Goal: Information Seeking & Learning: Learn about a topic

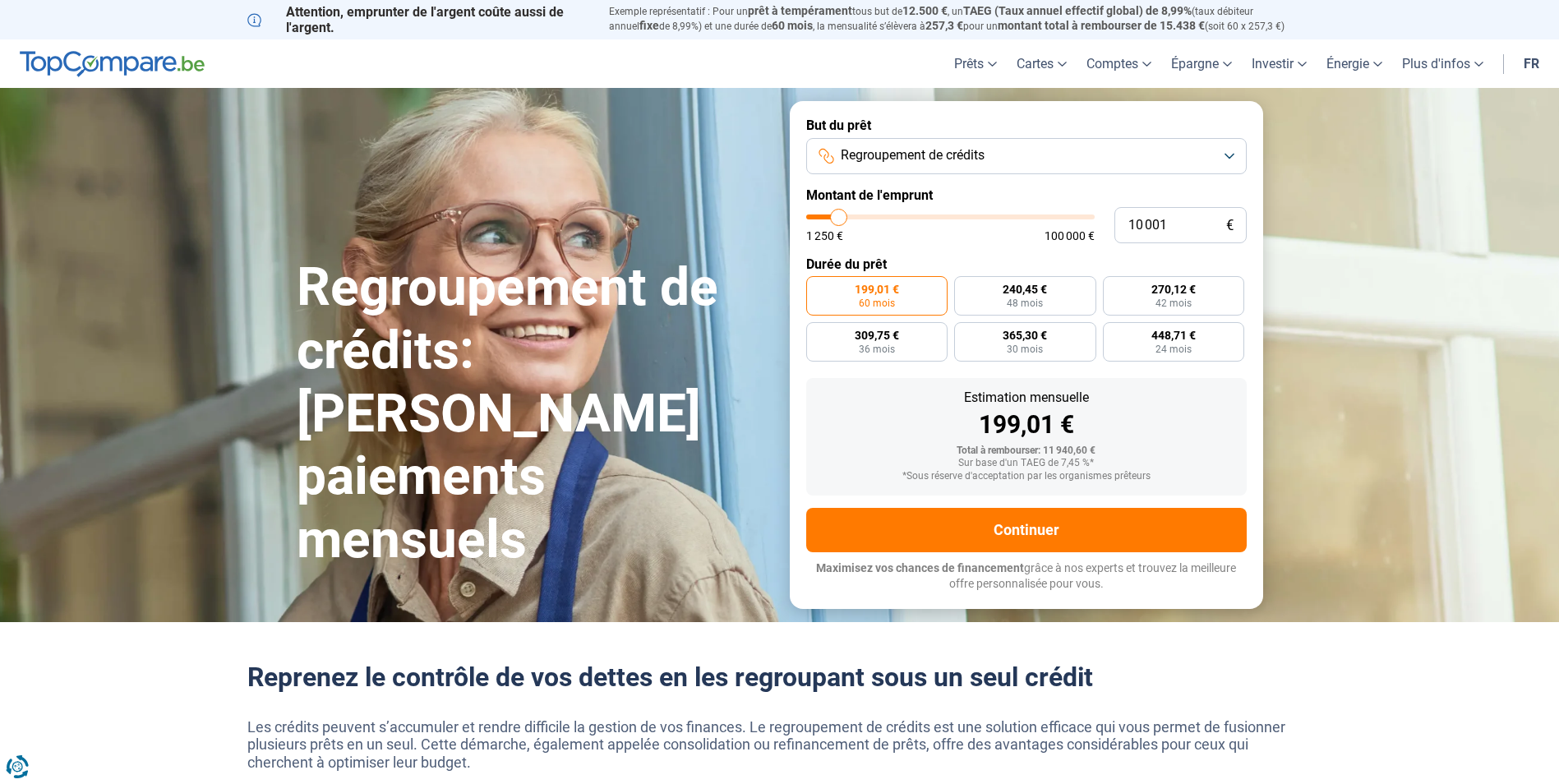
type input "11 500"
type input "11500"
type input "11 750"
type input "11750"
type input "12 000"
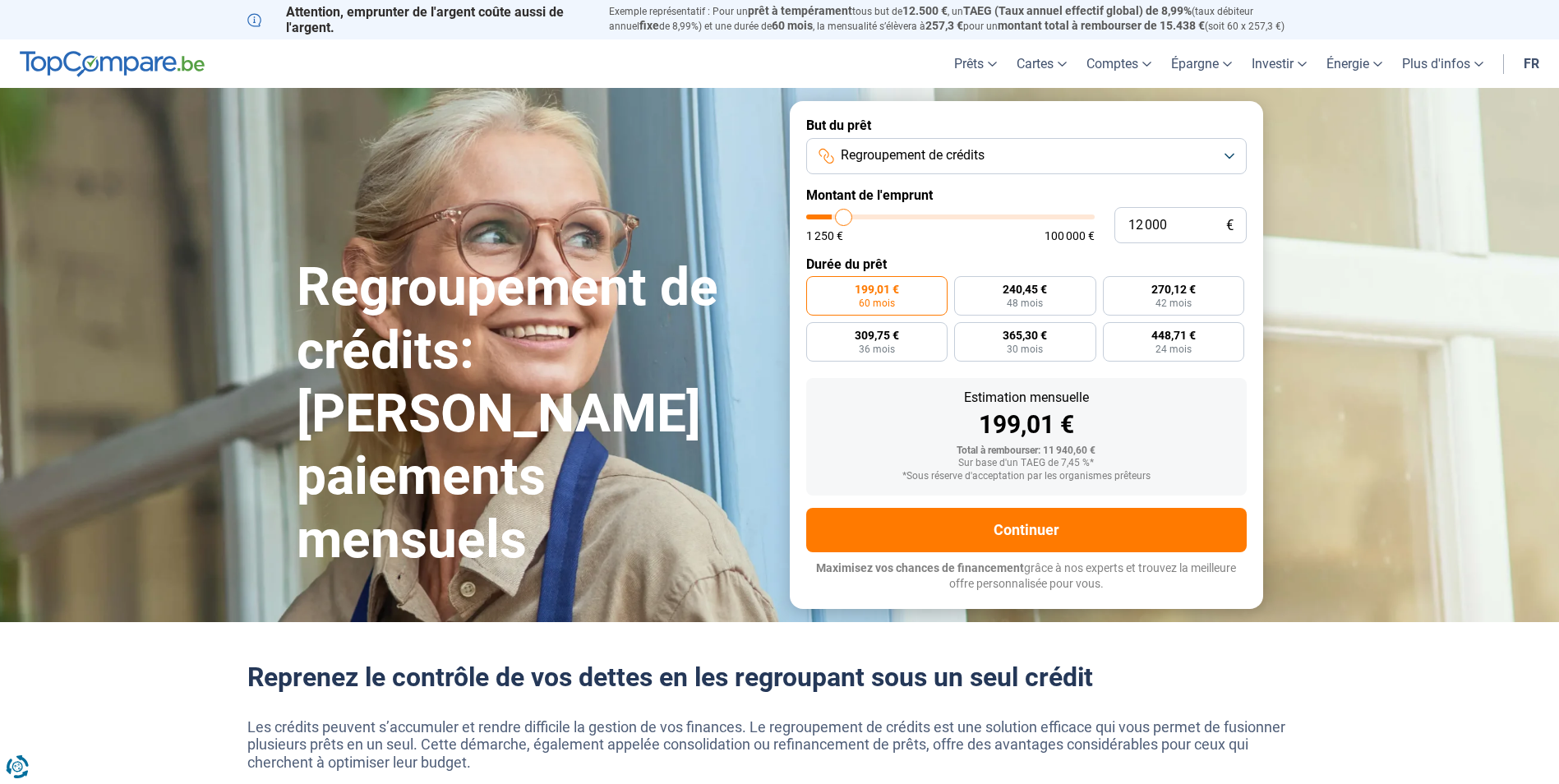
type input "12000"
type input "12 500"
type input "12500"
type input "12 750"
type input "12750"
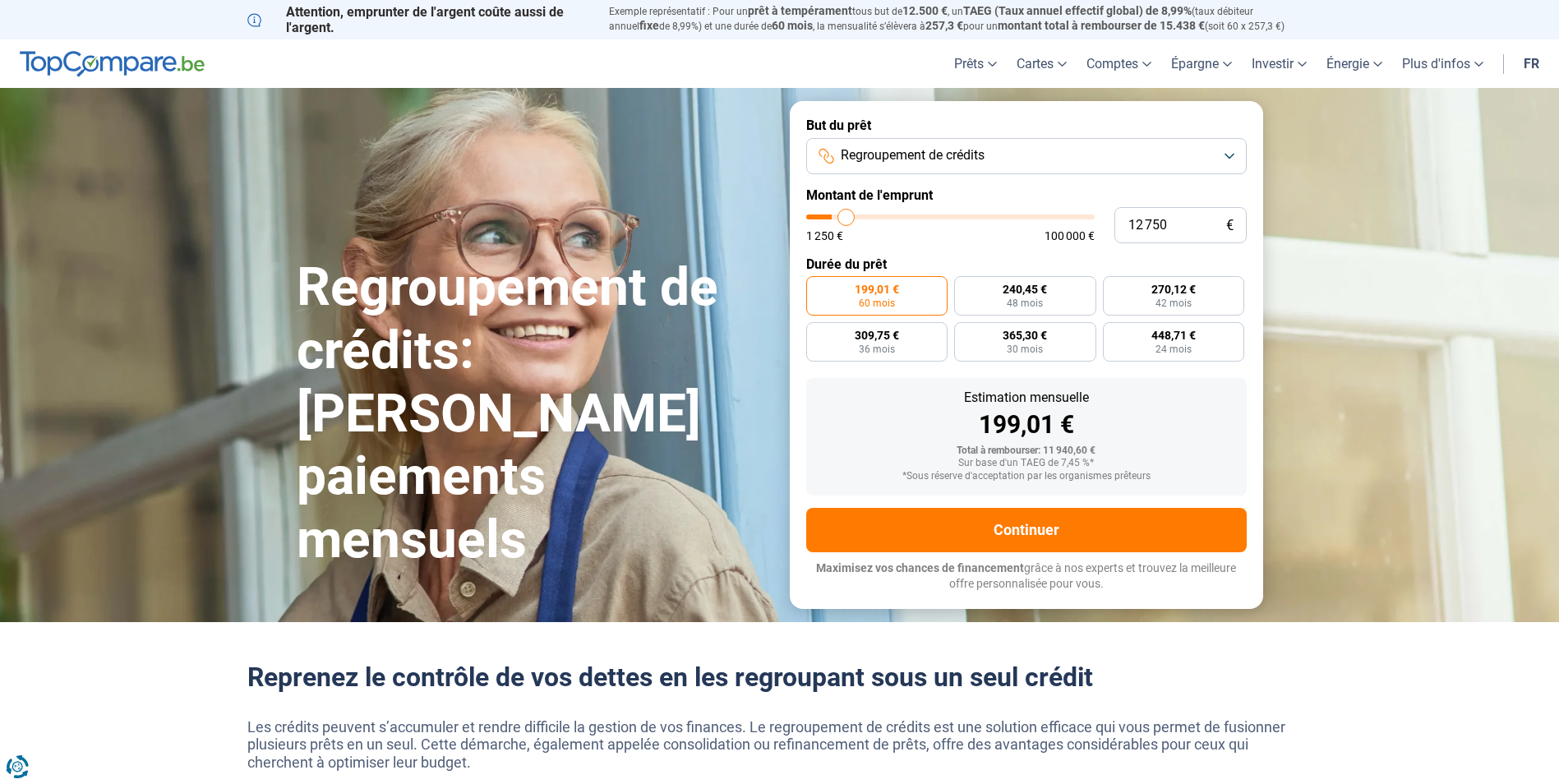
type input "13 000"
type input "13000"
type input "13 250"
type input "13250"
type input "13 500"
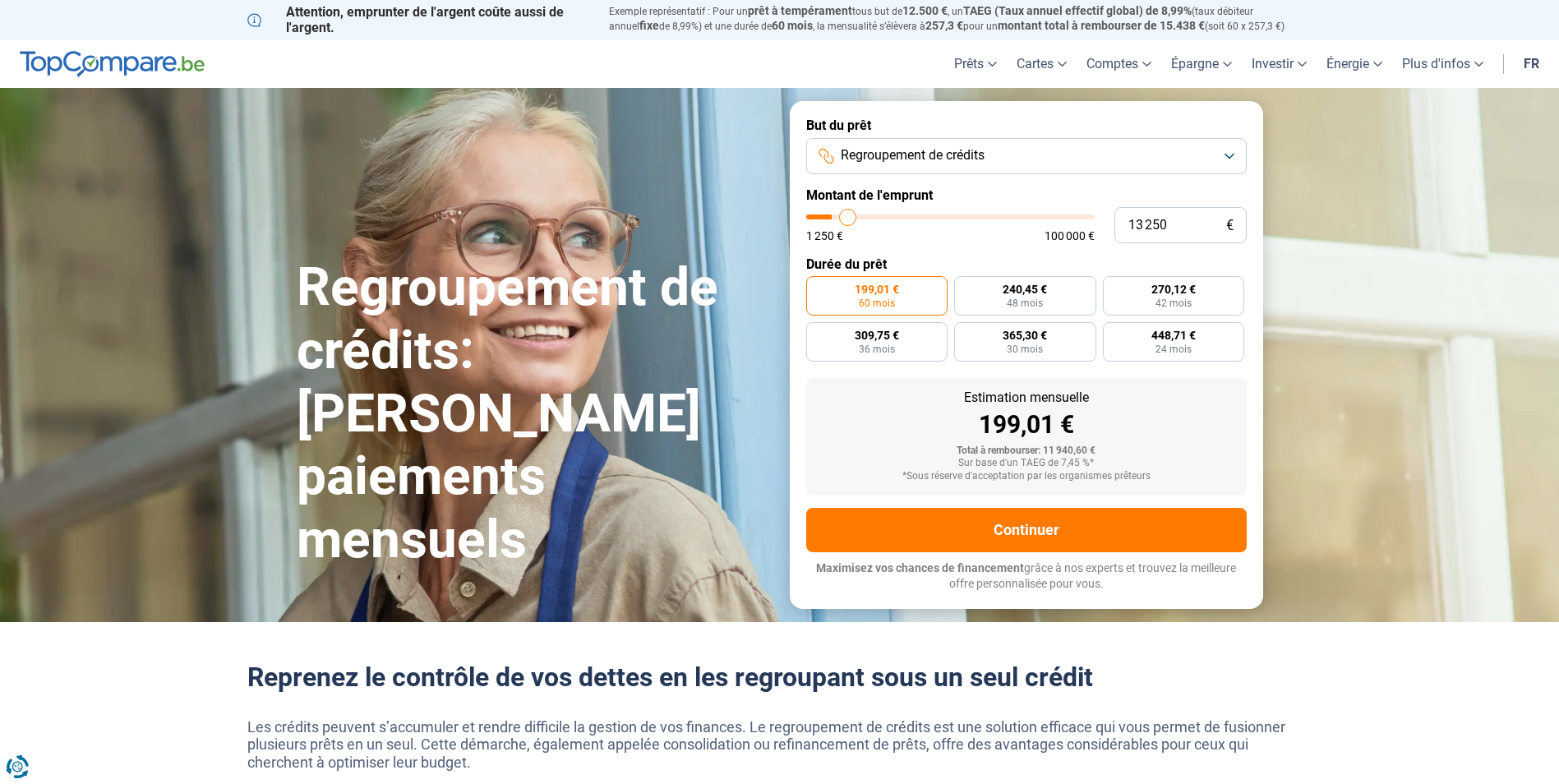
type input "13500"
type input "14 000"
type input "14000"
type input "13 500"
type input "13500"
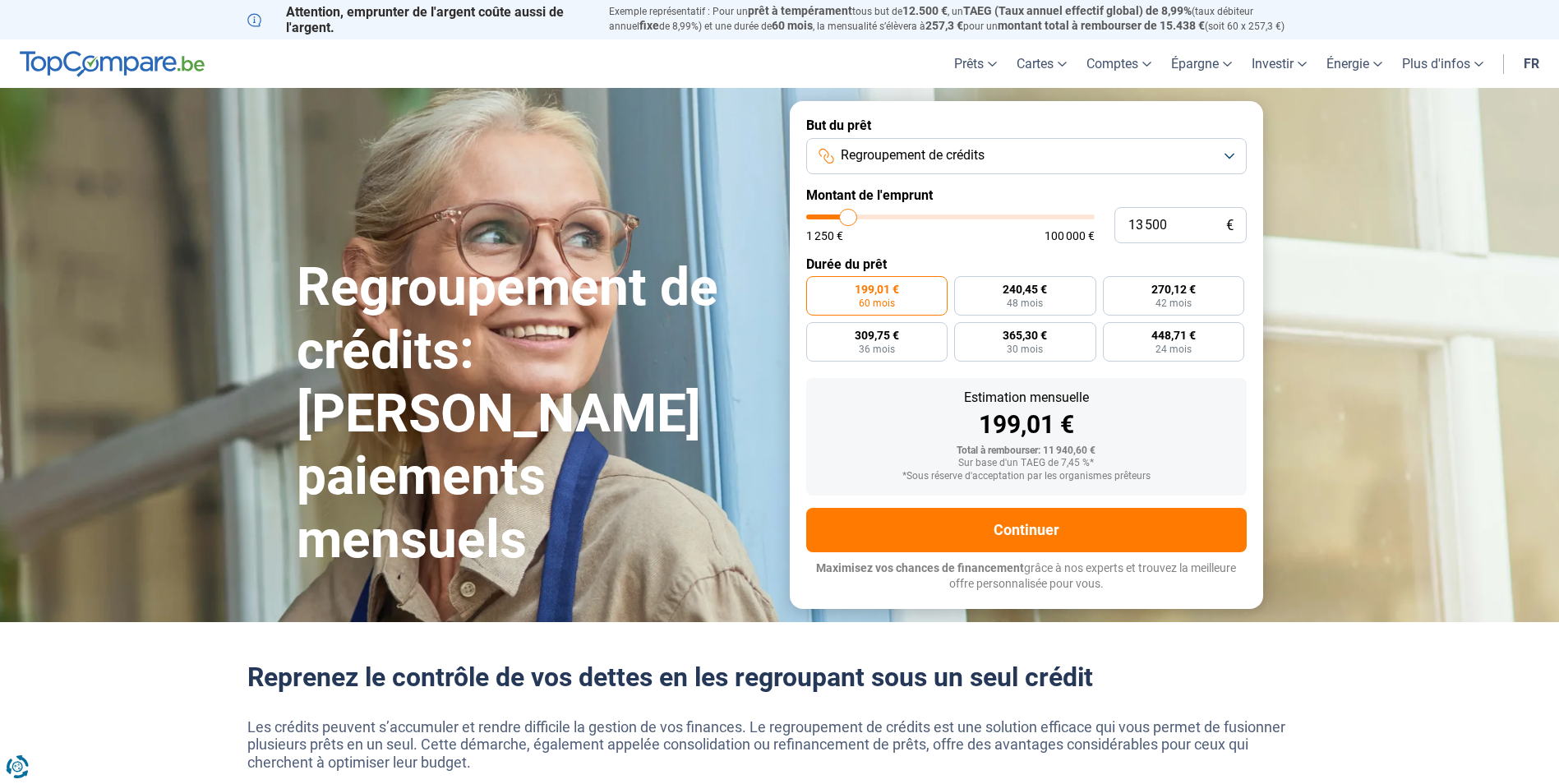
type input "13 250"
type input "13250"
type input "13 000"
type input "13000"
type input "12 750"
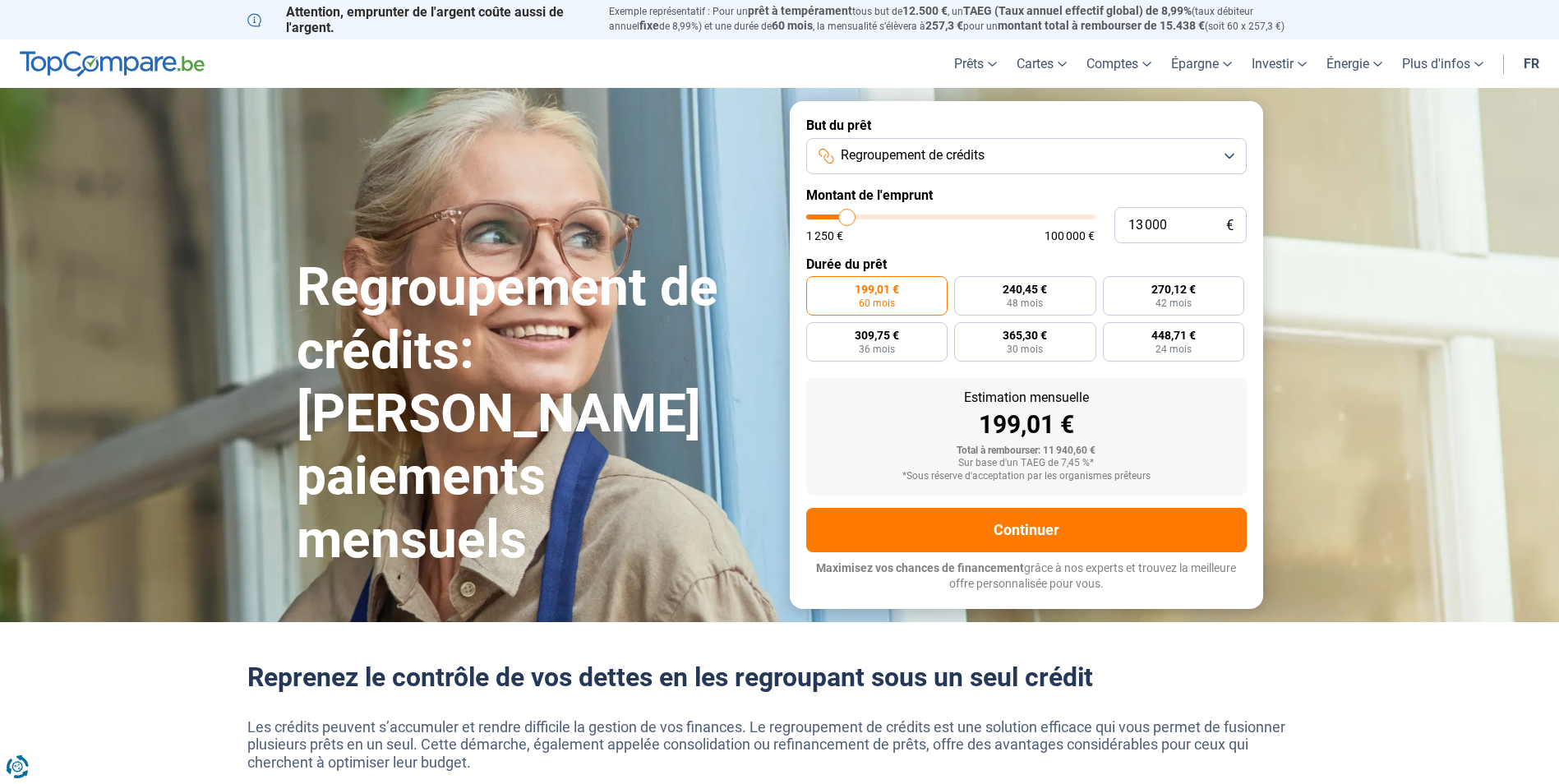
type input "12750"
type input "12 500"
type input "12500"
type input "12 000"
type input "12000"
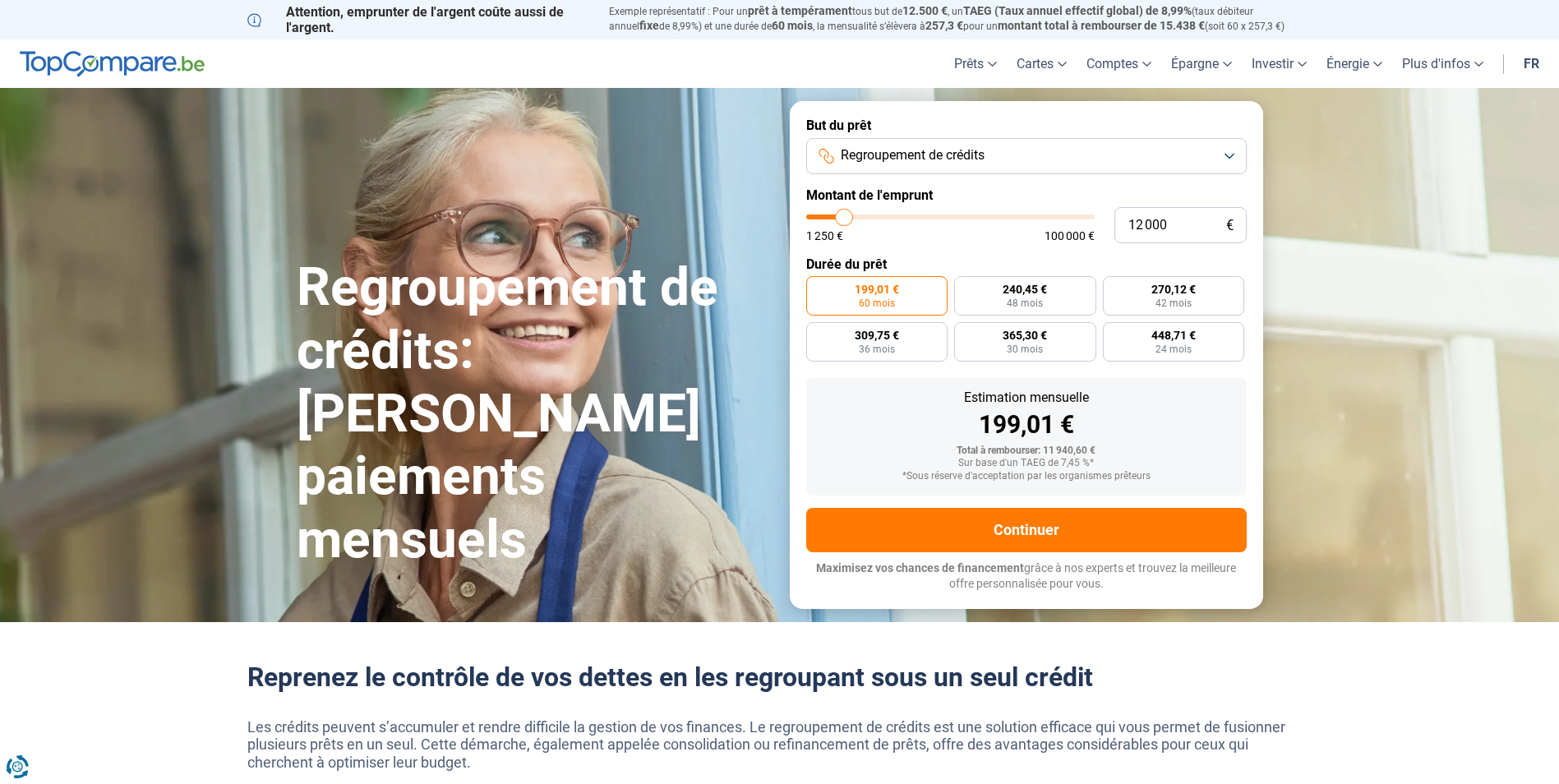
type input "12 500"
type input "12500"
type input "12 750"
type input "12750"
type input "13 000"
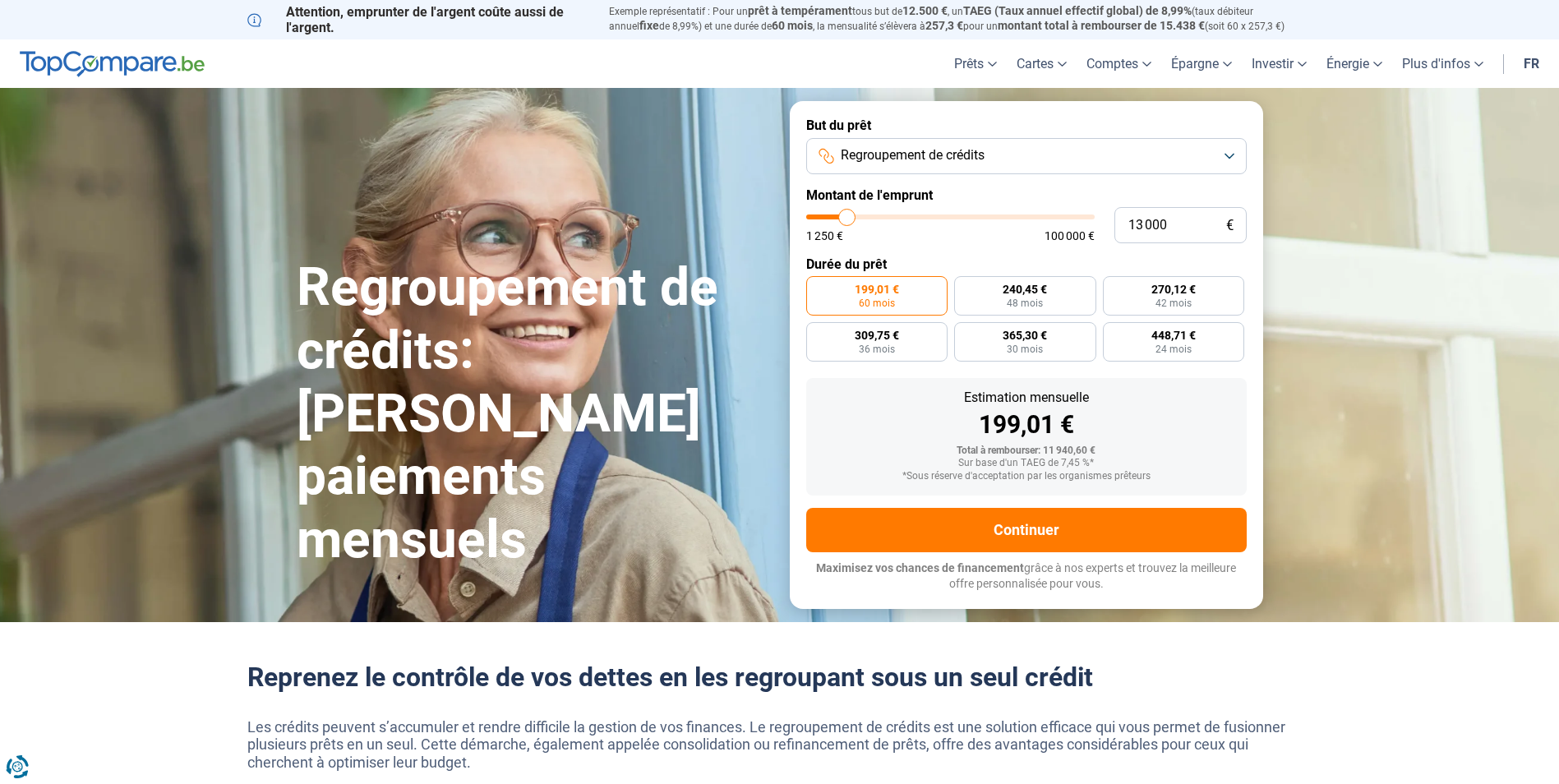
type input "13000"
click at [847, 218] on input "range" at bounding box center [950, 217] width 288 height 5
type input "13 250"
type input "13250"
type input "13 500"
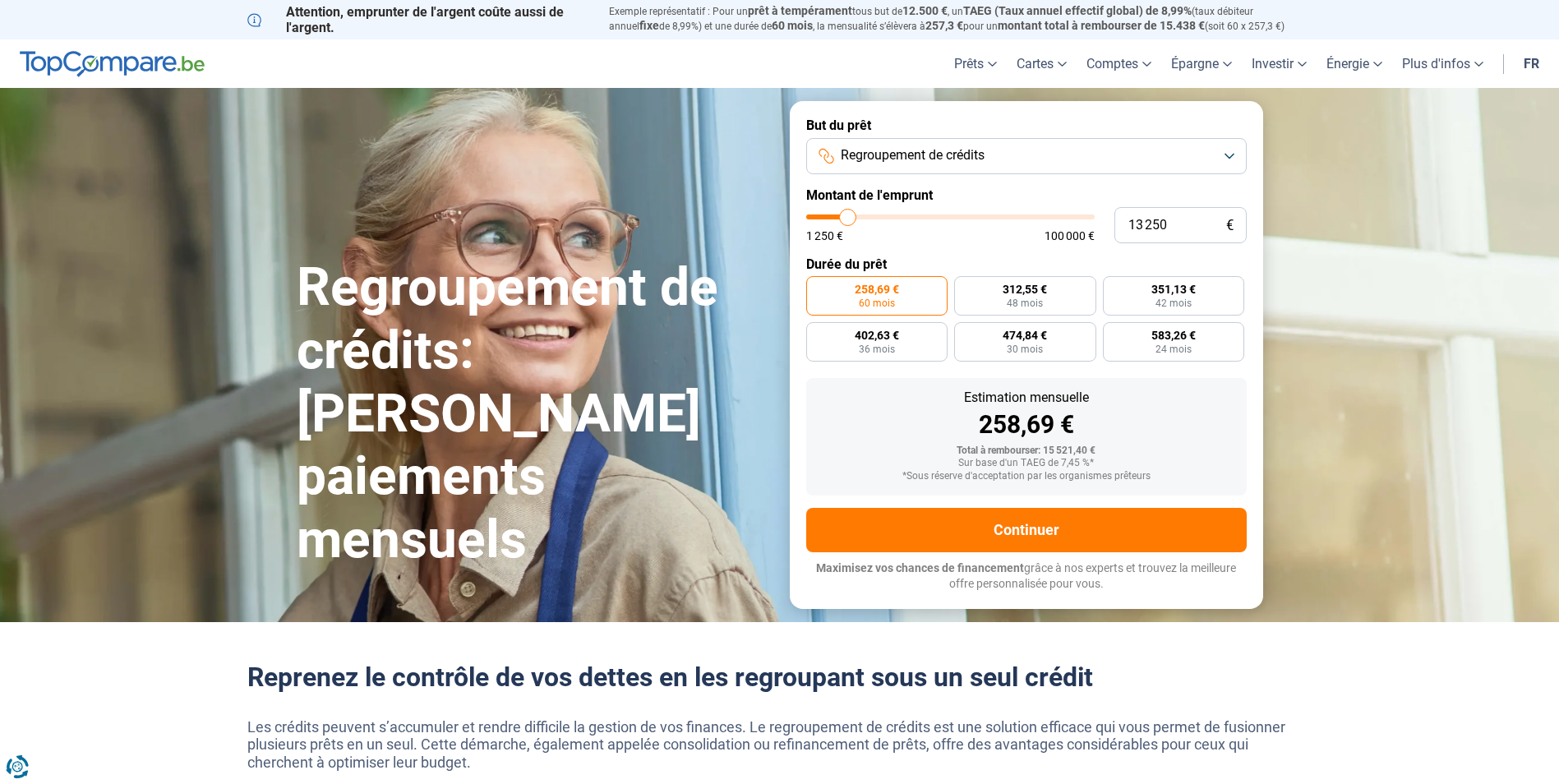
type input "13500"
type input "14 000"
type input "14000"
type input "14 500"
type input "14500"
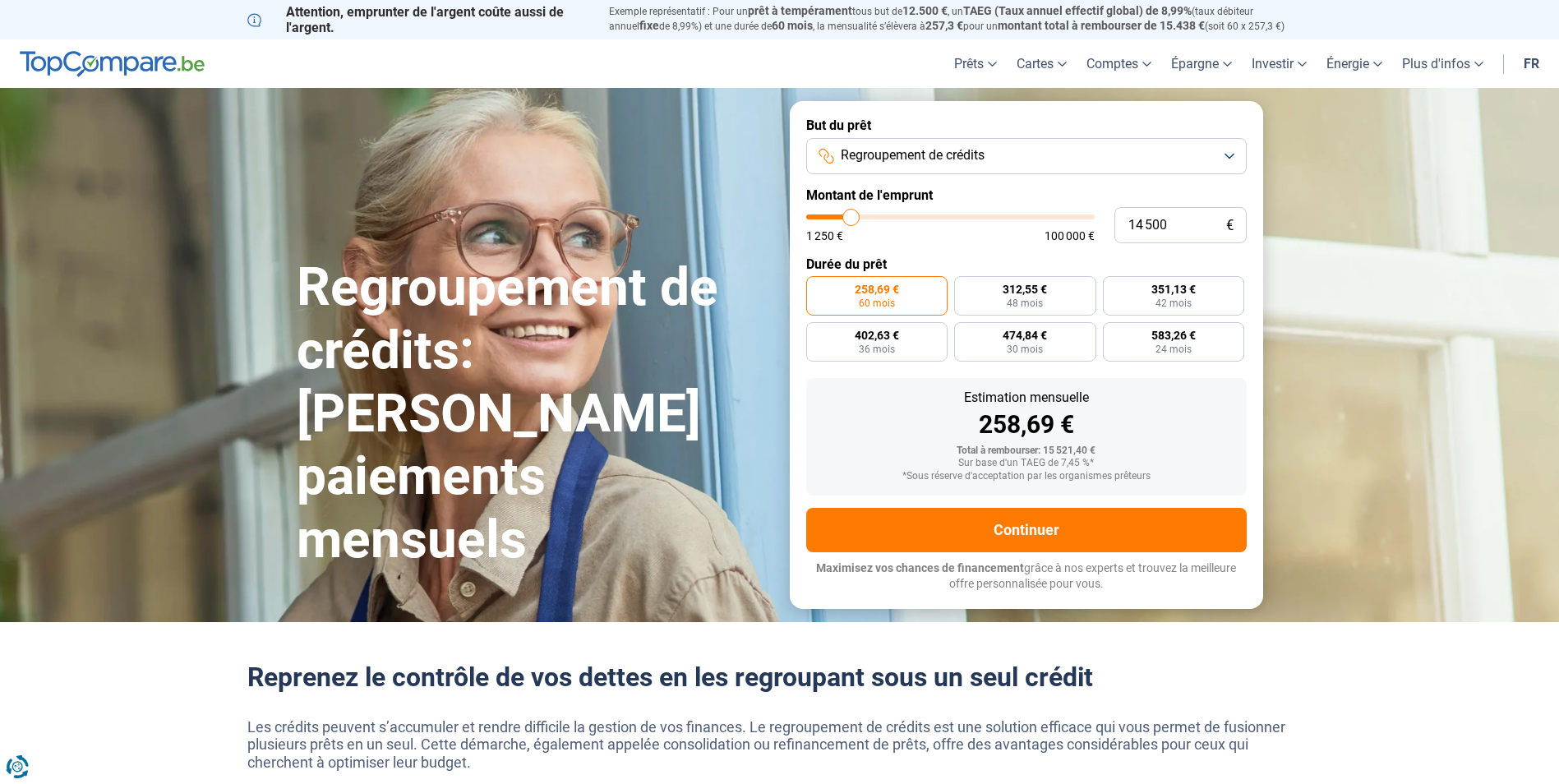
type input "14 750"
type input "14750"
type input "15 500"
type input "15500"
type input "15 750"
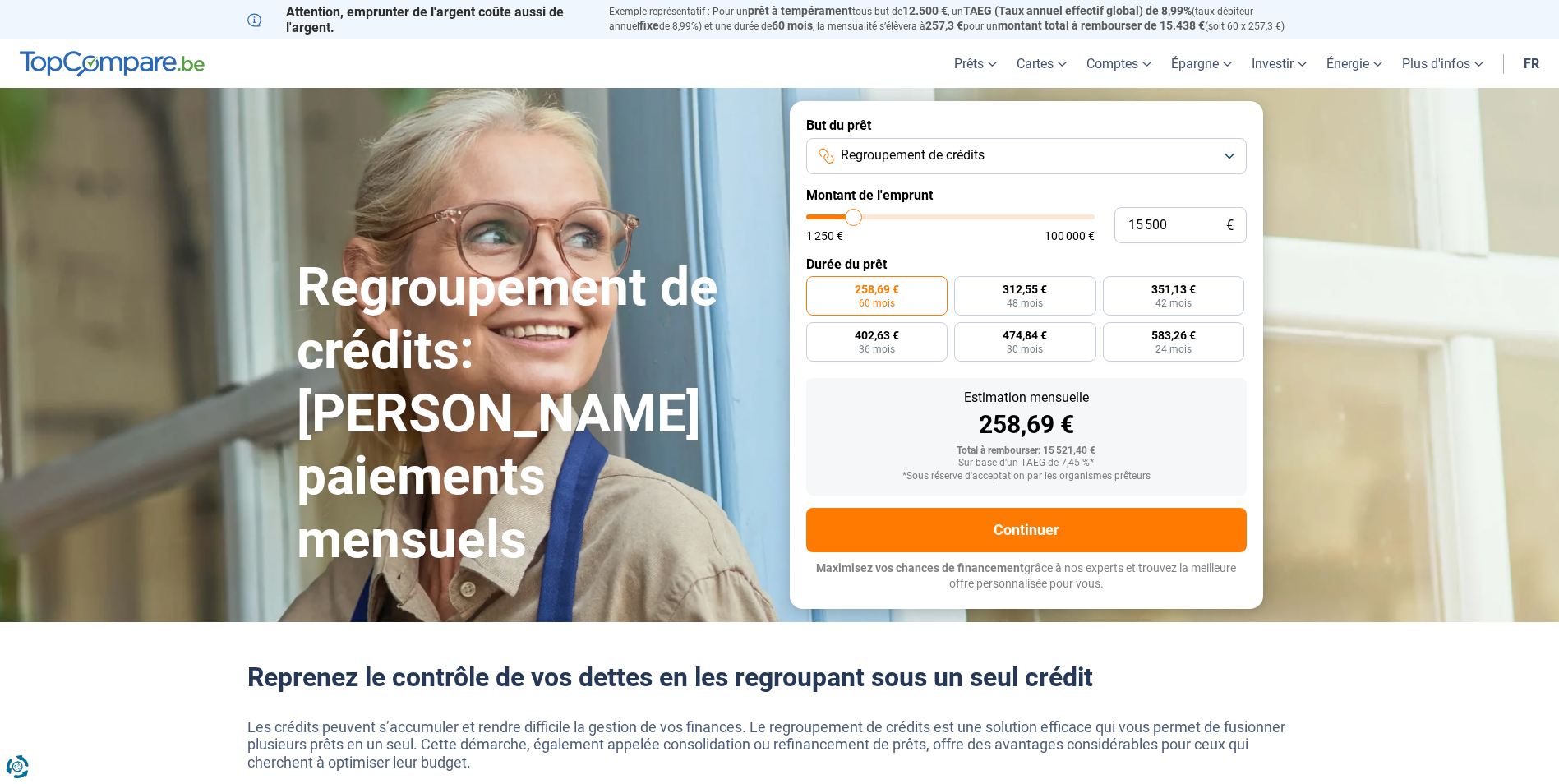
type input "15750"
type input "16 250"
type input "16250"
type input "16 500"
type input "16500"
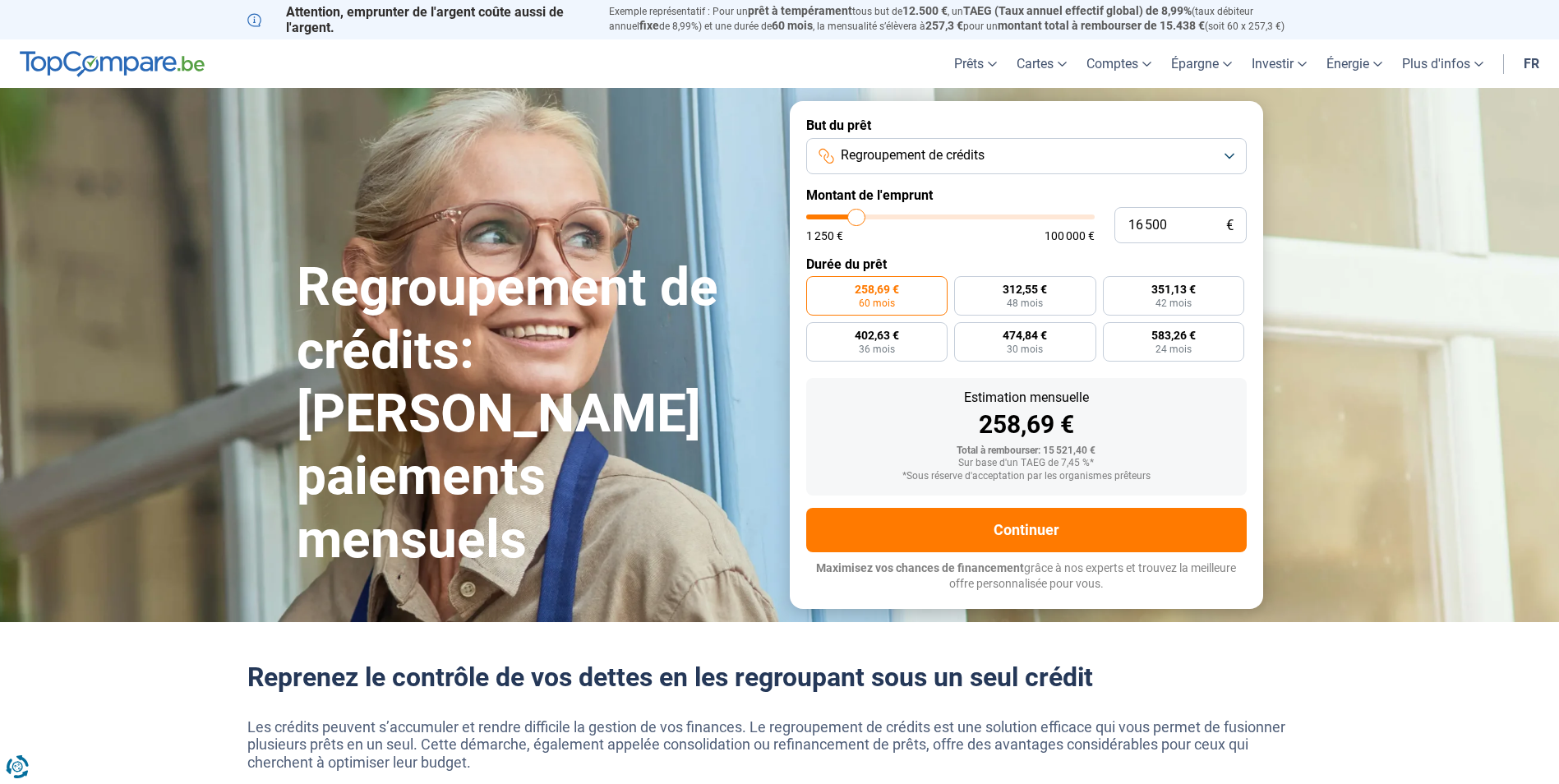
type input "17 000"
type input "17000"
type input "17 250"
type input "17250"
type input "17 500"
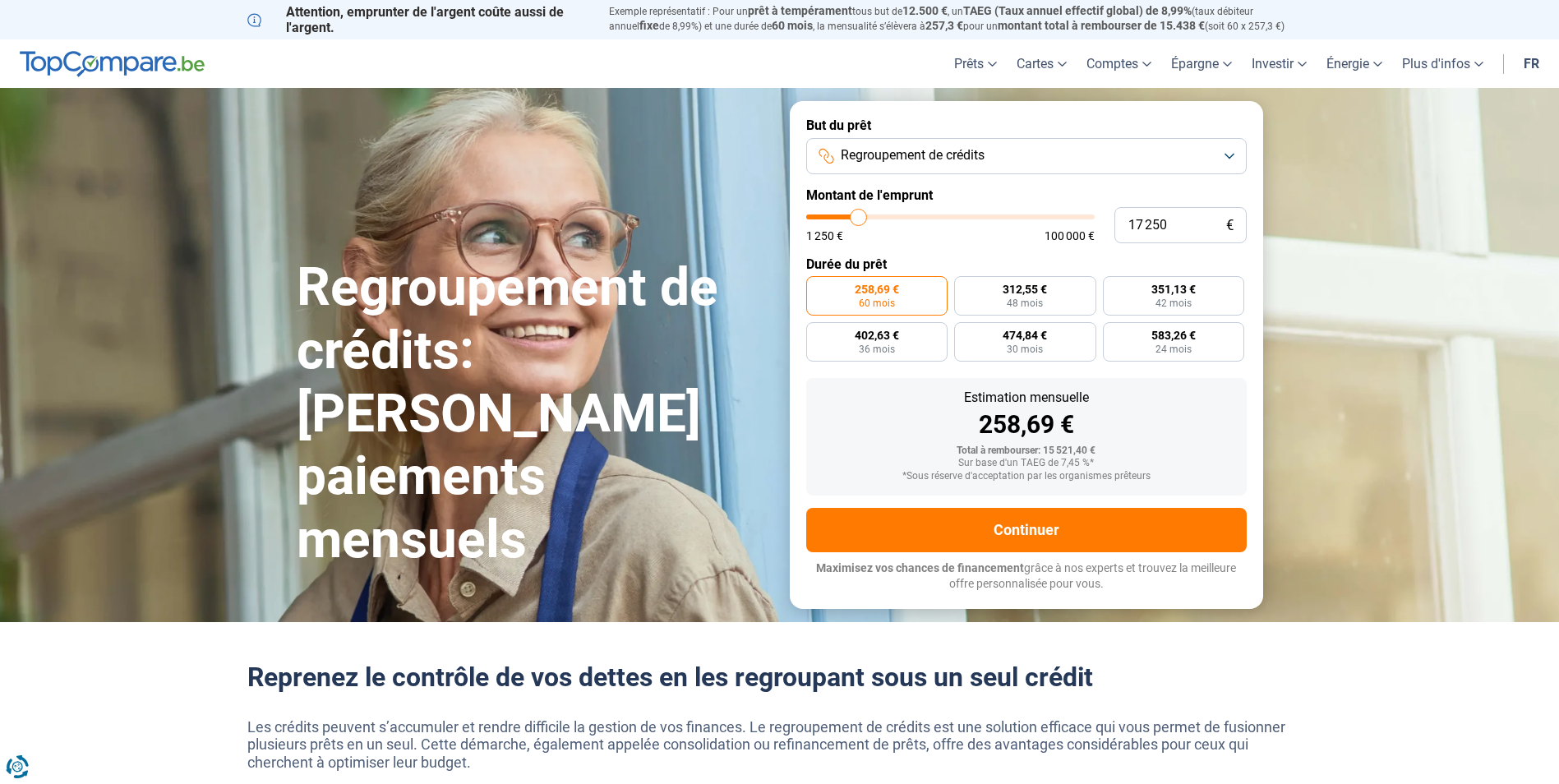
type input "17500"
type input "17 750"
type input "17750"
type input "18 000"
type input "18000"
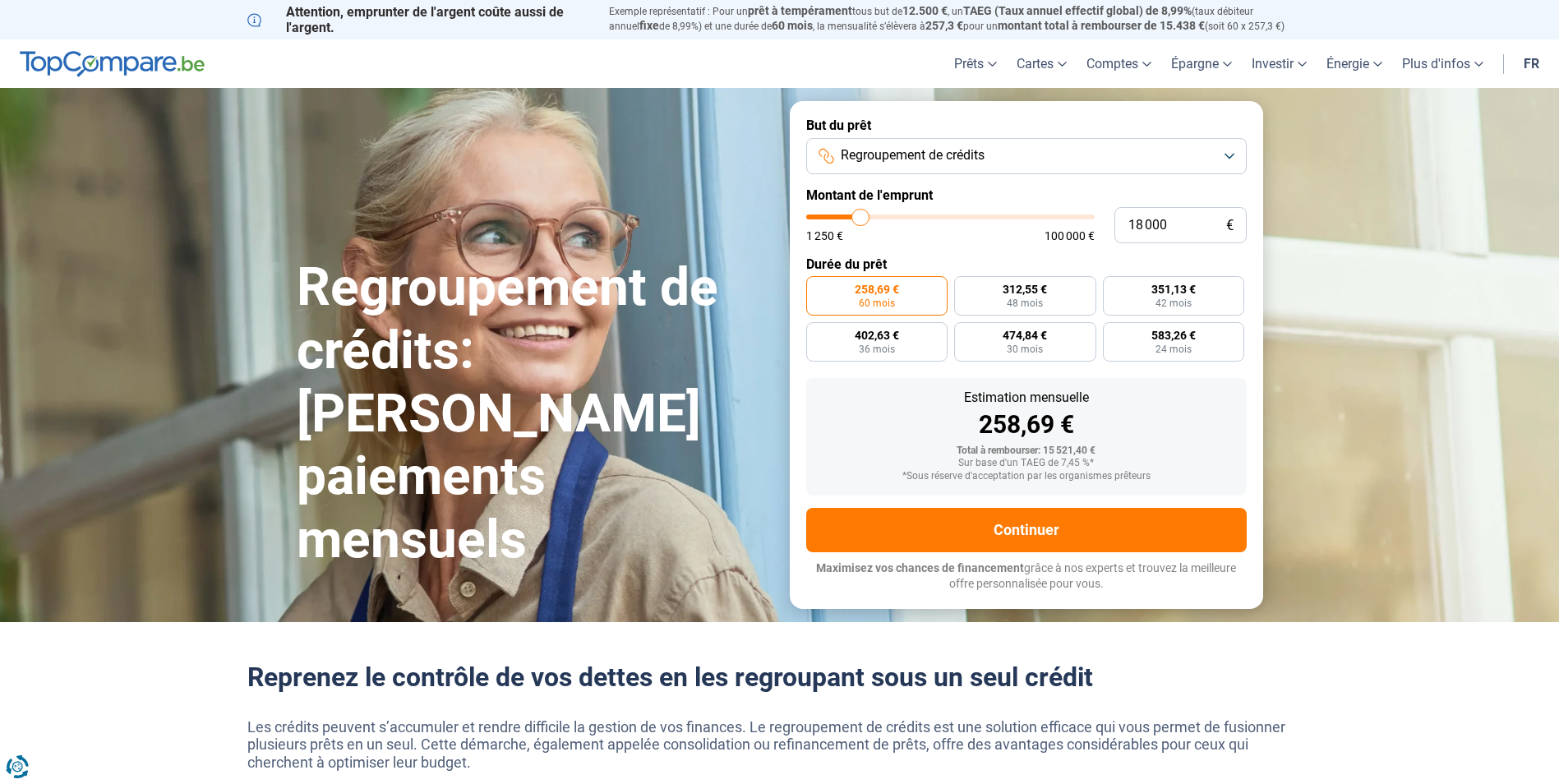
type input "18 500"
type input "18500"
type input "18 750"
type input "18750"
type input "19 000"
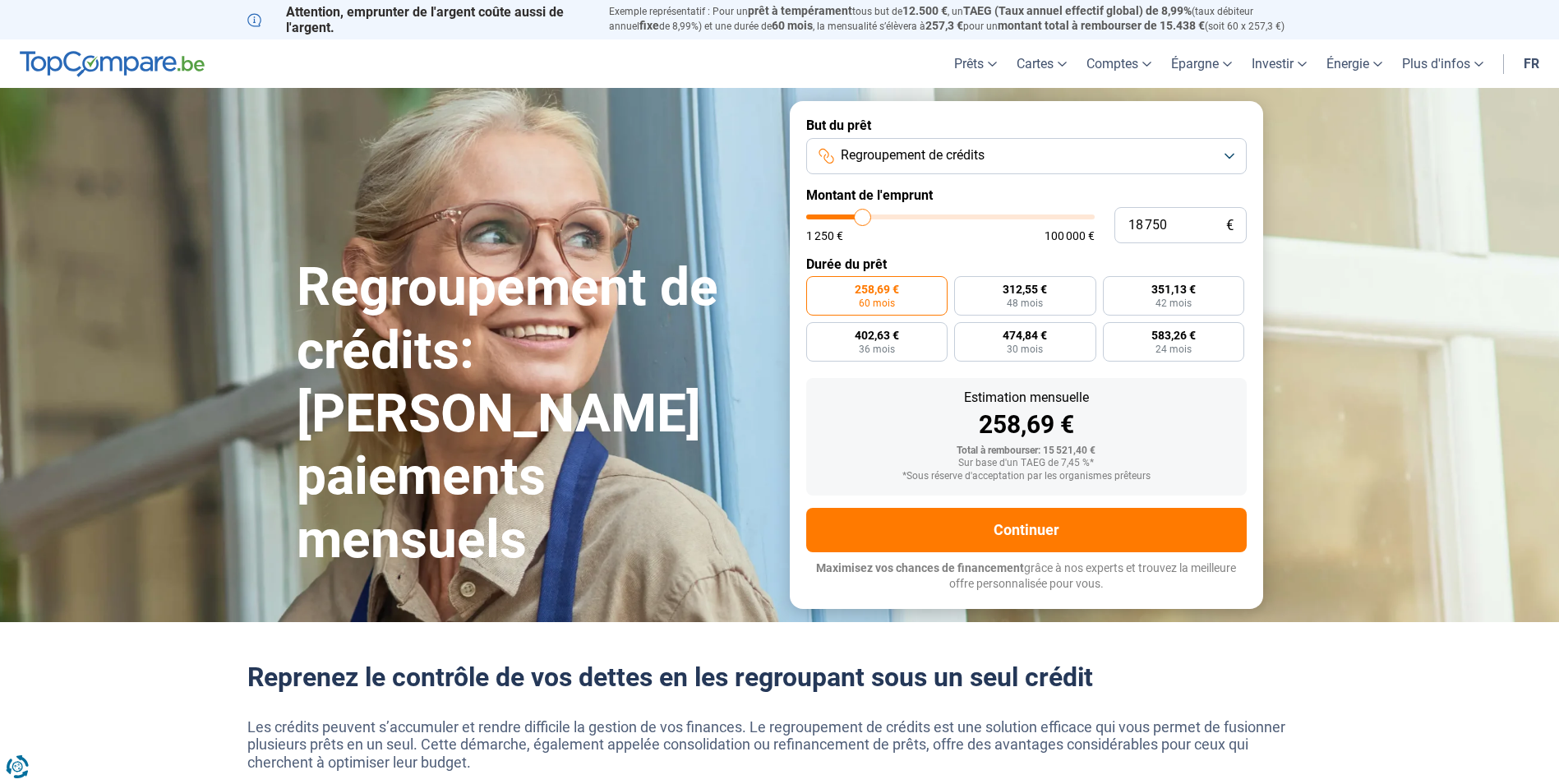
type input "19000"
type input "19 250"
type input "19250"
type input "19 750"
type input "19750"
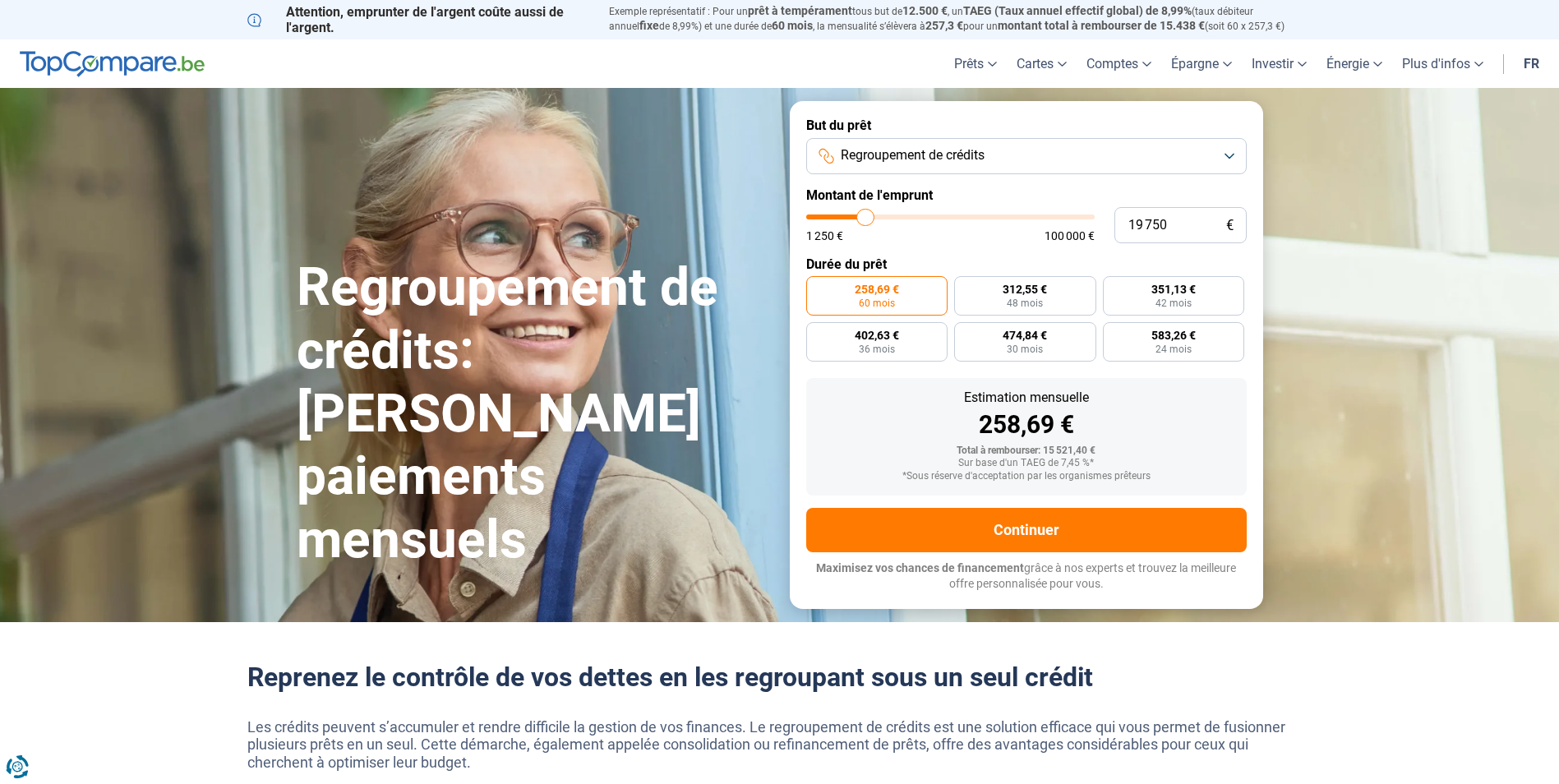
type input "20 000"
type input "20000"
type input "20 250"
type input "20250"
type input "20 500"
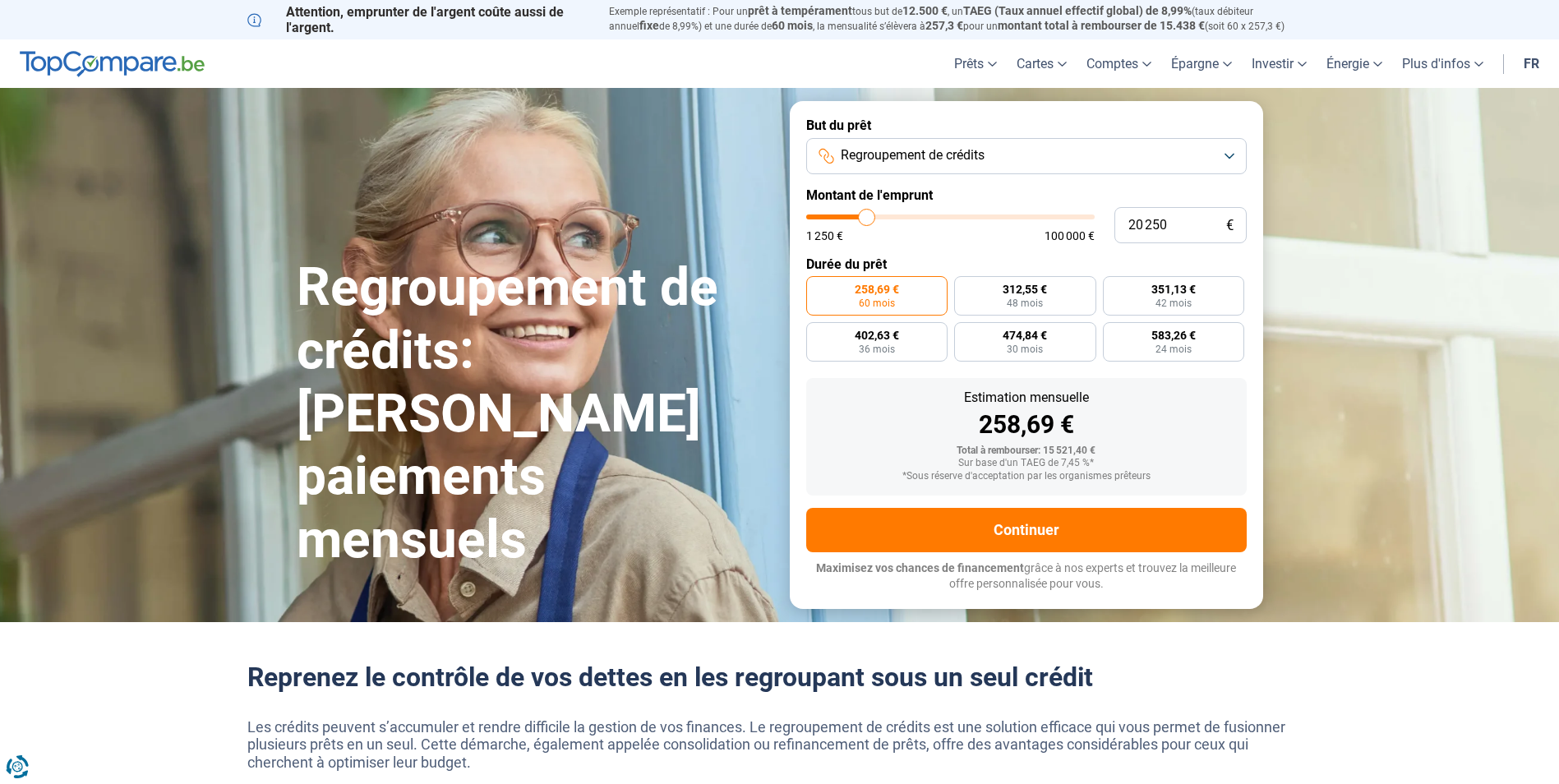
type input "20500"
type input "20 250"
type input "20250"
type input "20 000"
drag, startPoint x: 847, startPoint y: 218, endPoint x: 866, endPoint y: 219, distance: 19.0
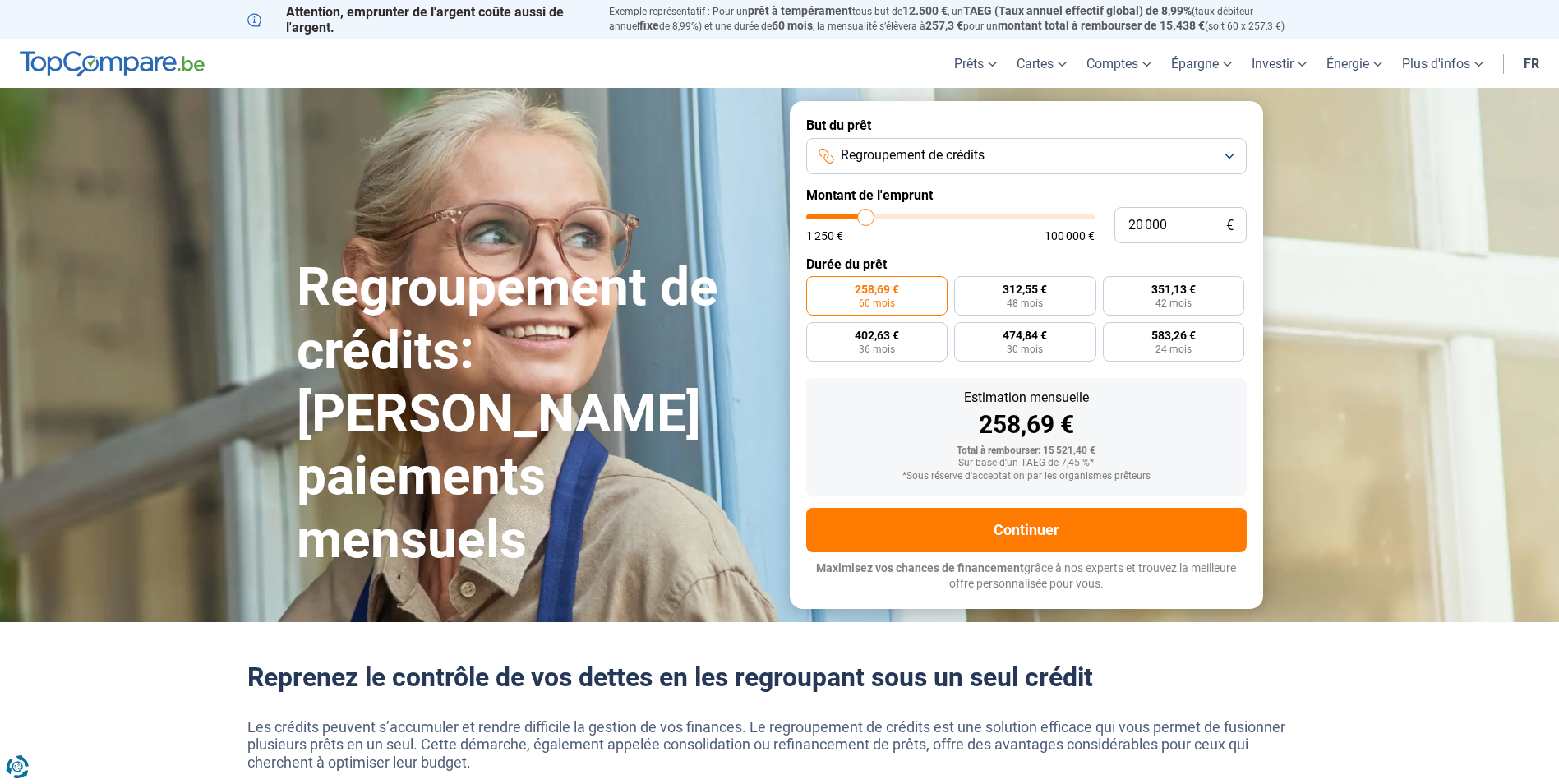
type input "20000"
click at [866, 219] on input "range" at bounding box center [950, 217] width 288 height 5
radio input "false"
type input "19 000"
type input "19000"
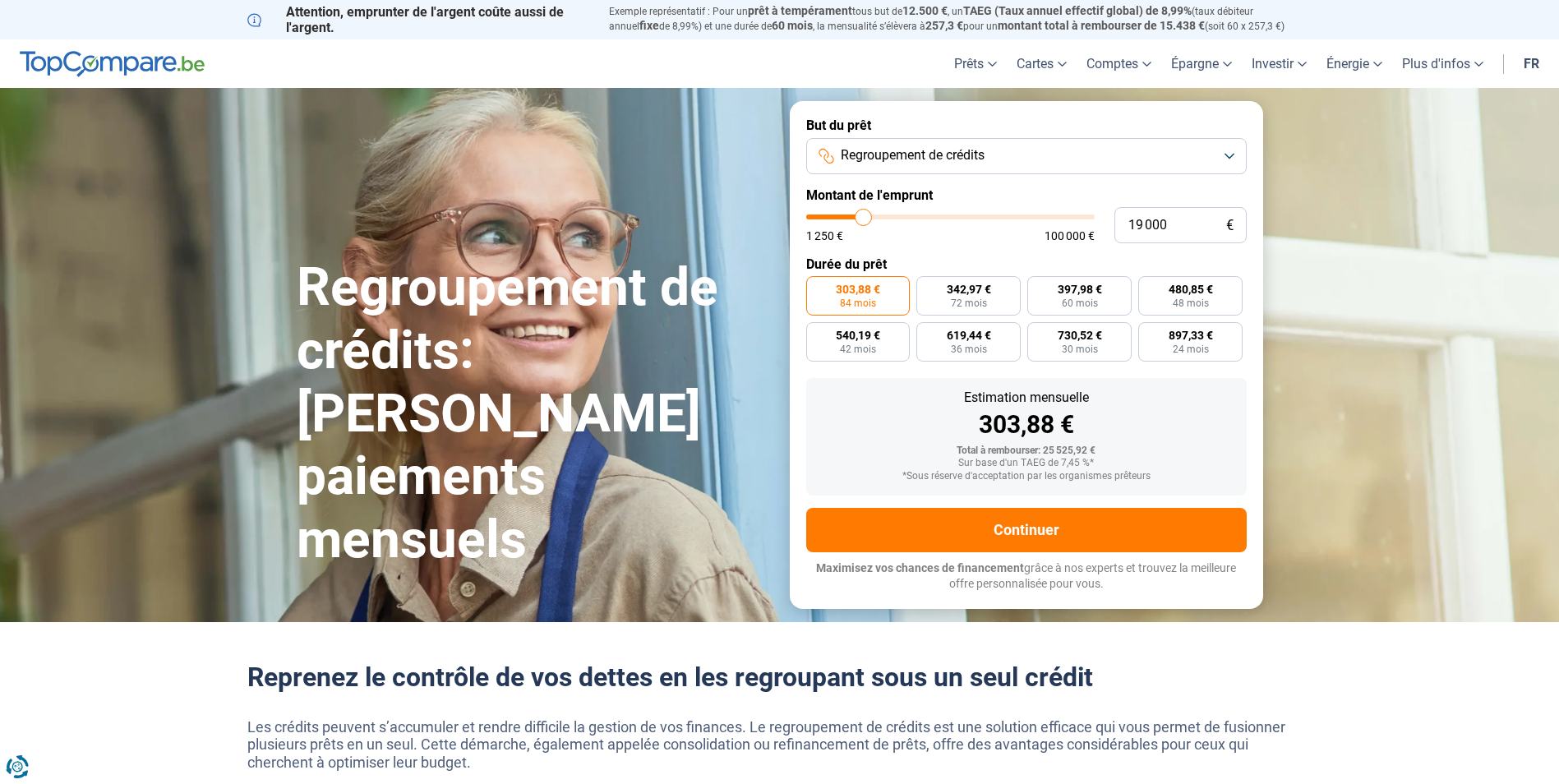
type input "19 250"
type input "19250"
type input "19 750"
type input "19750"
type input "20 000"
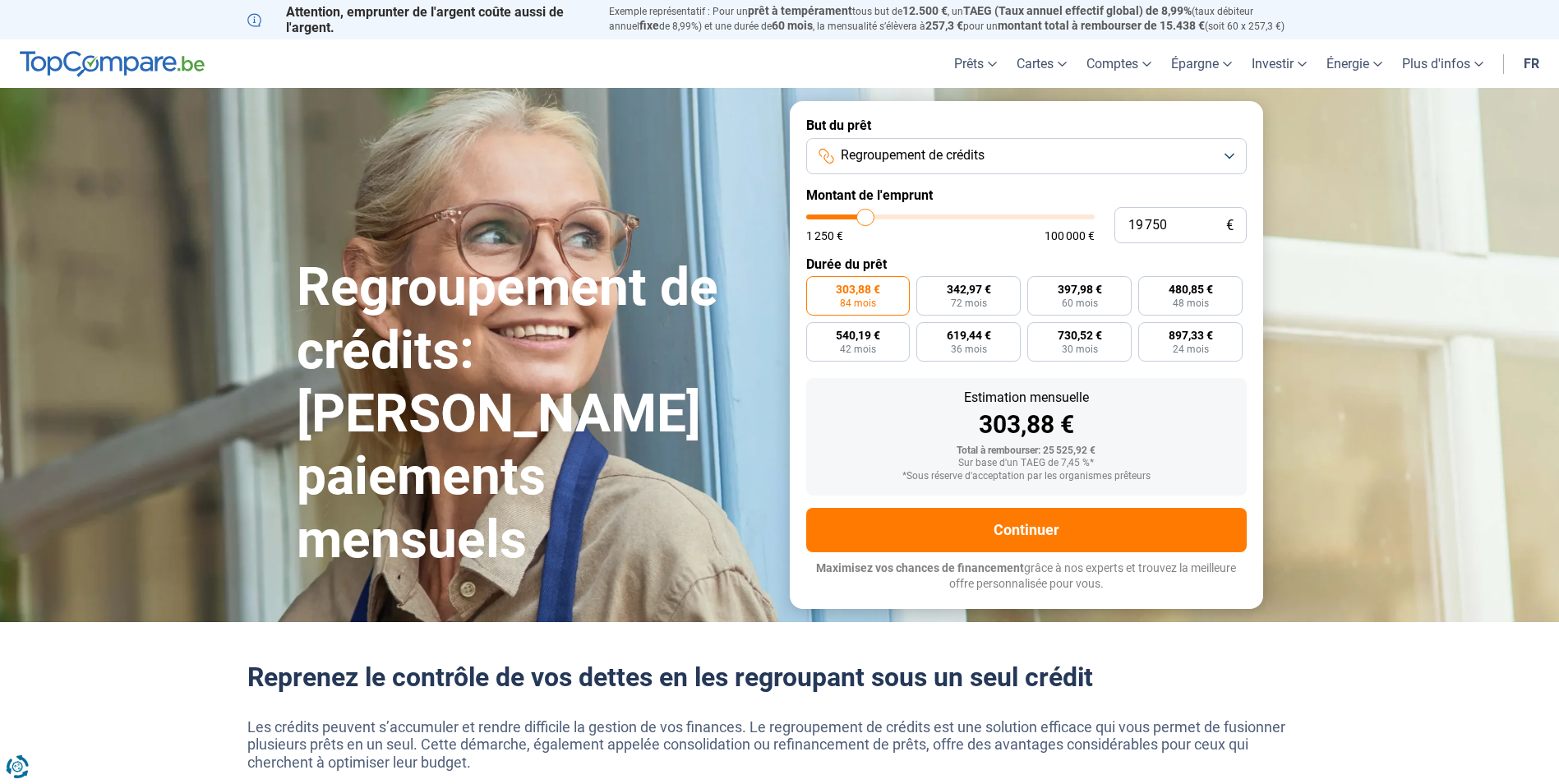
type input "20000"
type input "20 750"
type input "20750"
type input "22 000"
type input "22000"
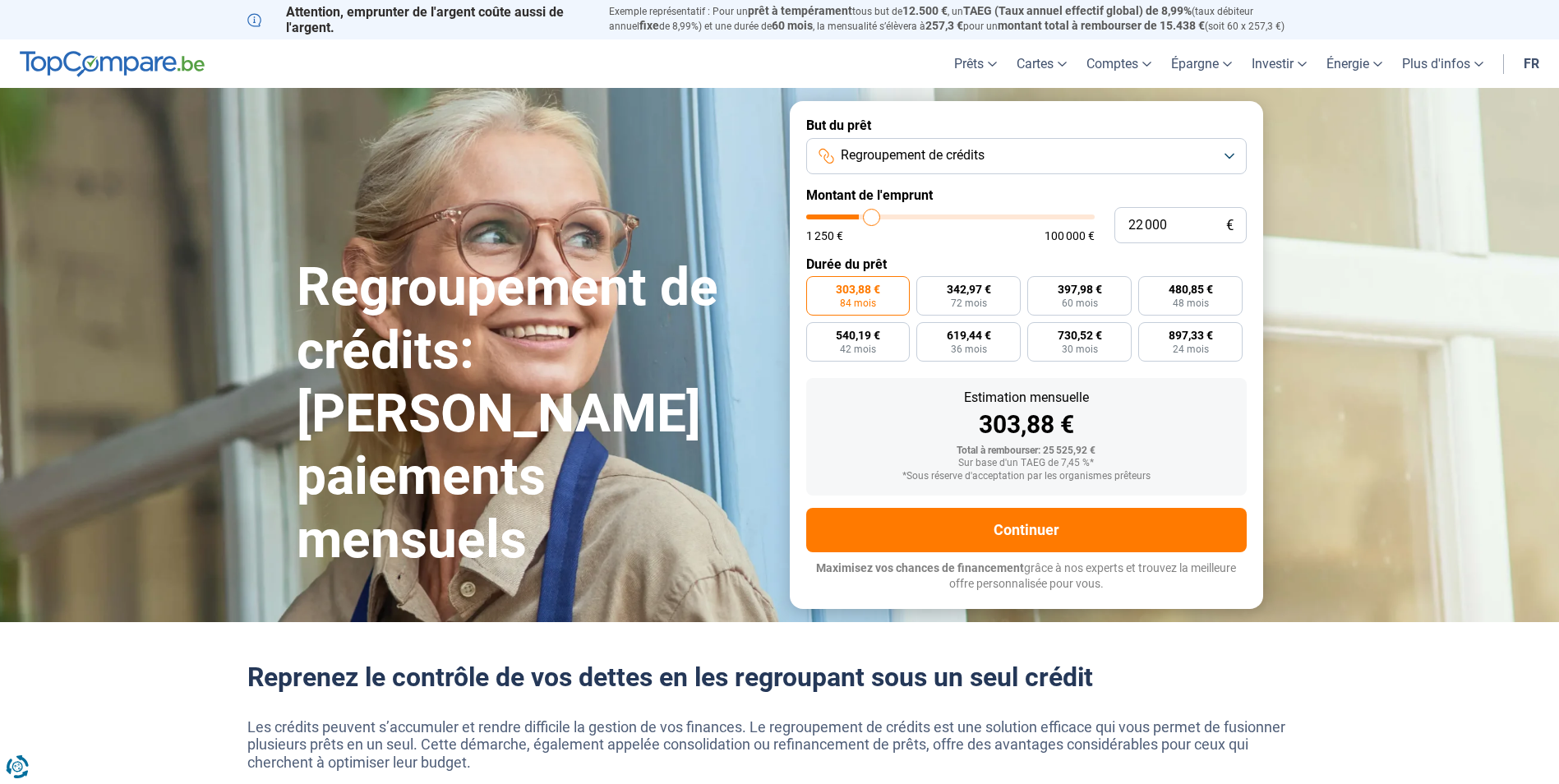
type input "23 000"
type input "23000"
type input "23 500"
type input "23500"
type input "23 750"
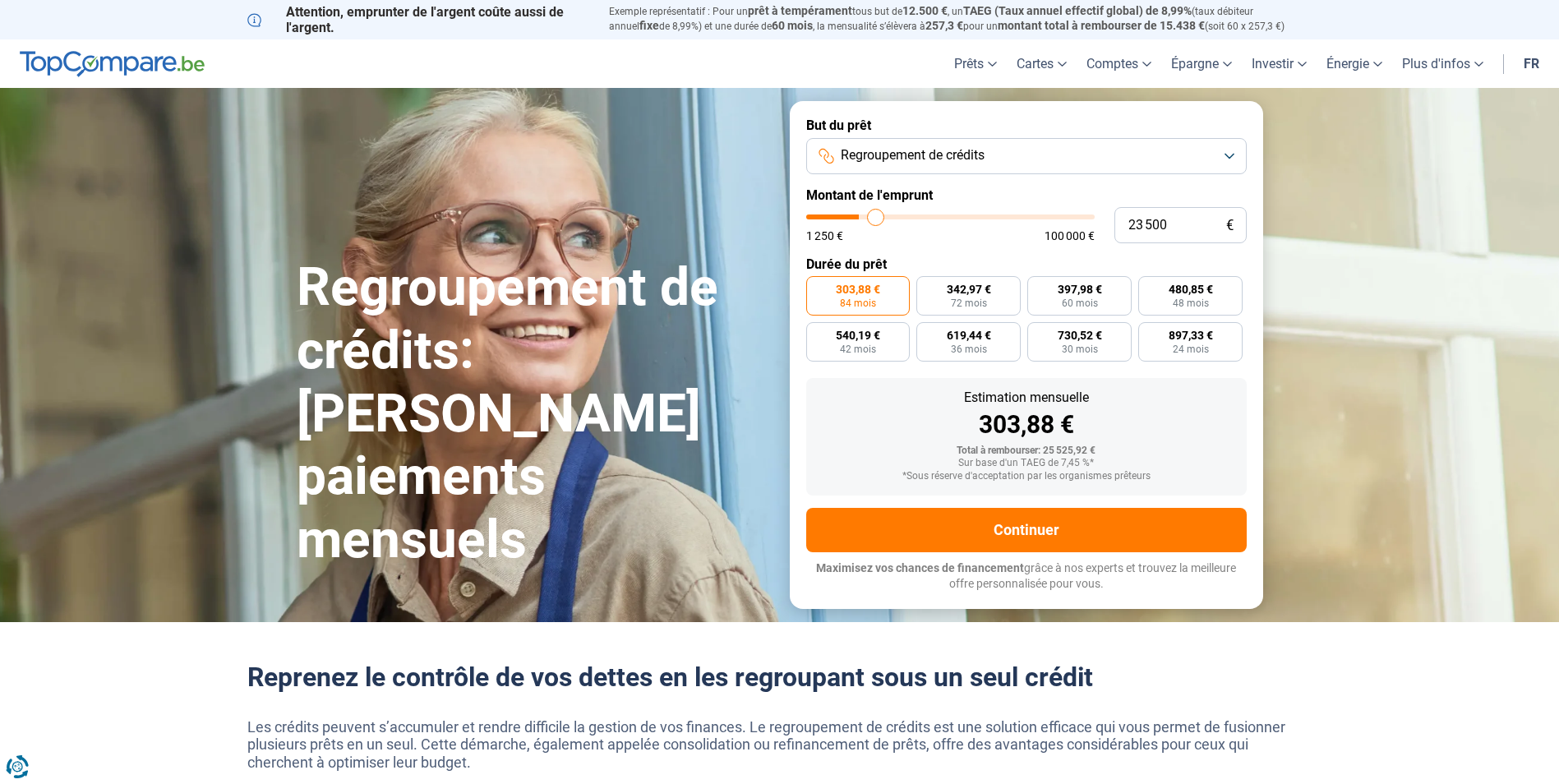
type input "23750"
type input "25 000"
type input "25000"
type input "26 250"
type input "26250"
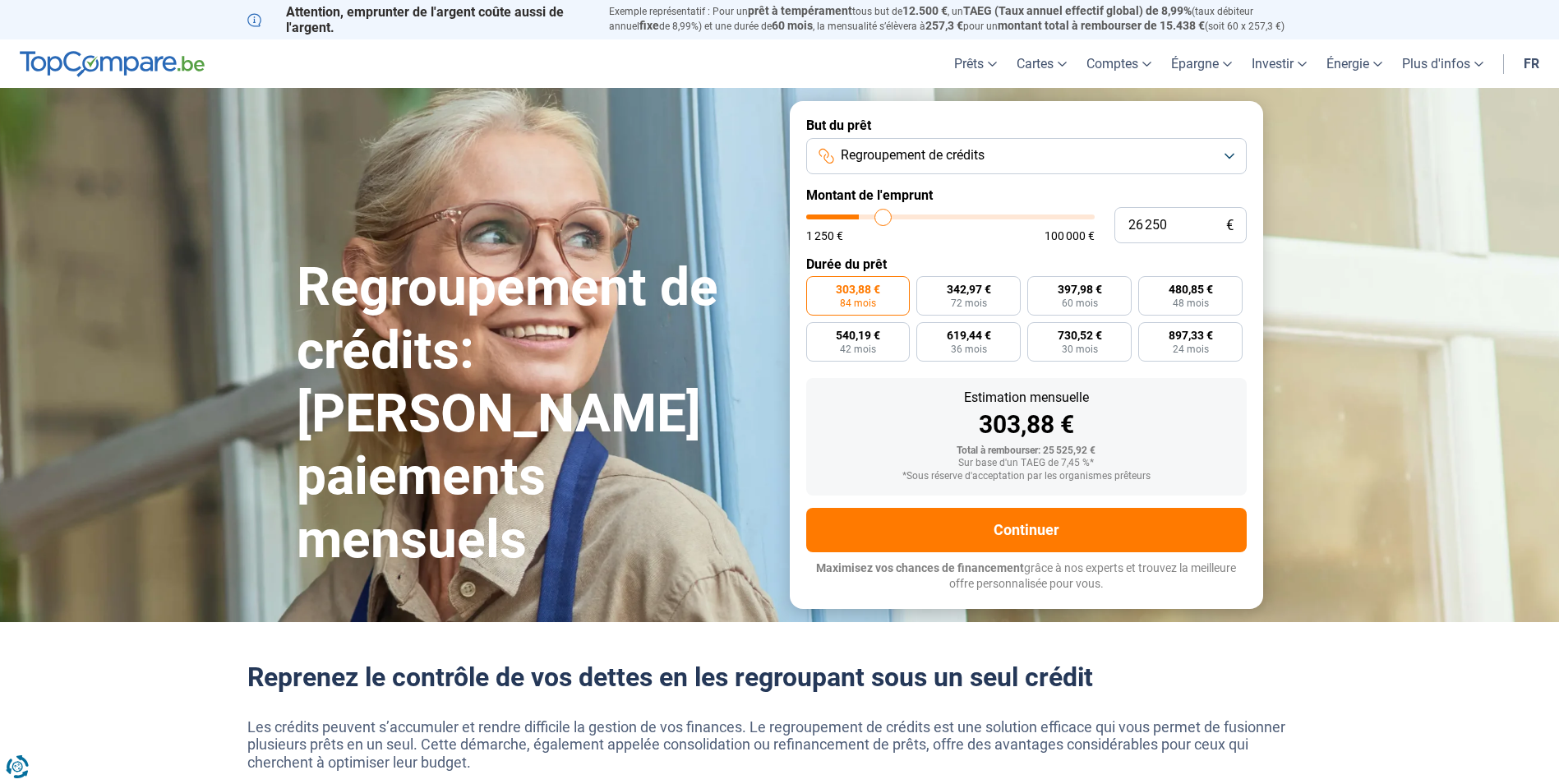
type input "28 750"
type input "28750"
type input "32 250"
type input "32250"
type input "34 250"
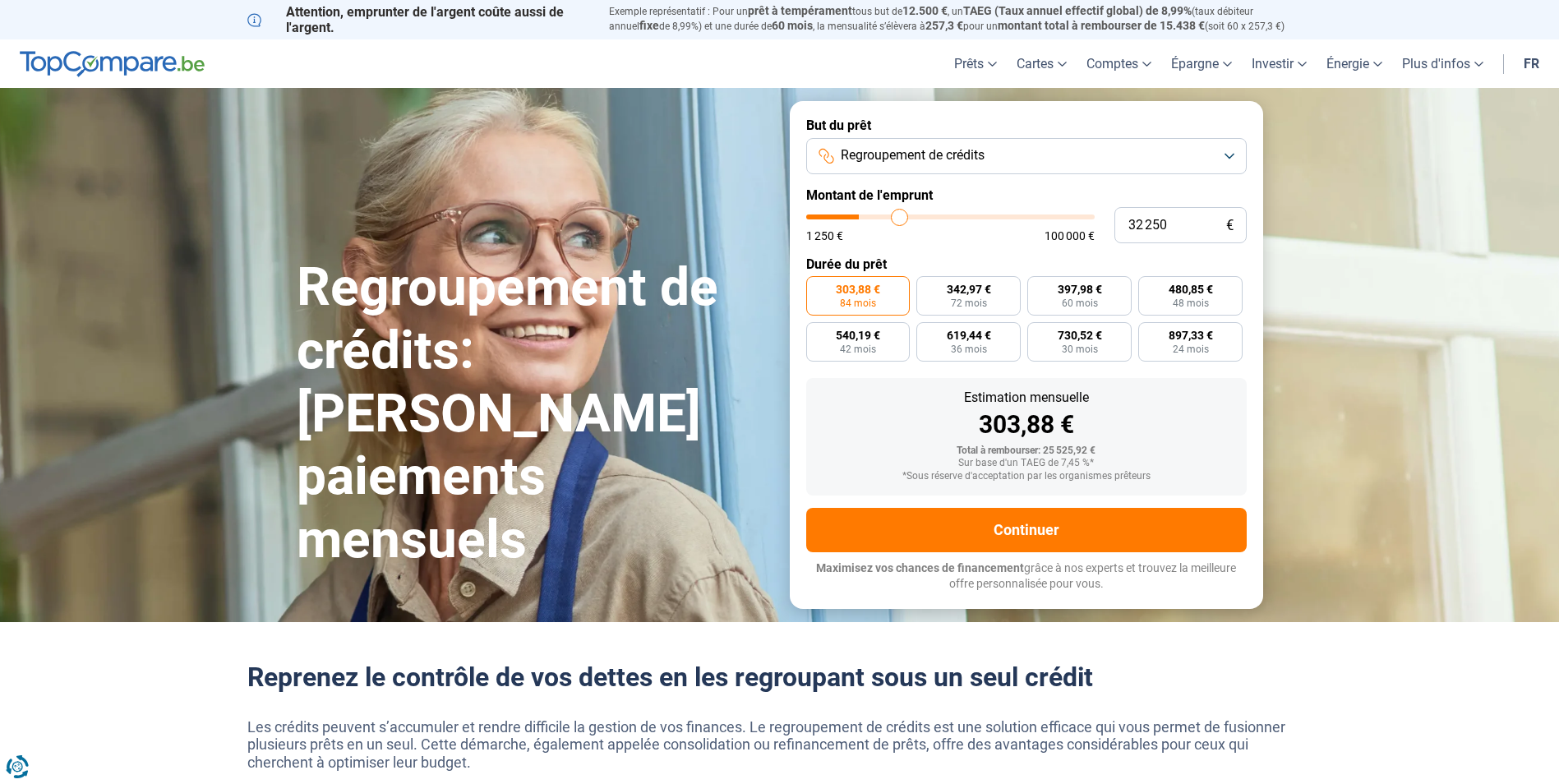
type input "34250"
type input "36 250"
type input "36250"
type input "38 000"
type input "38000"
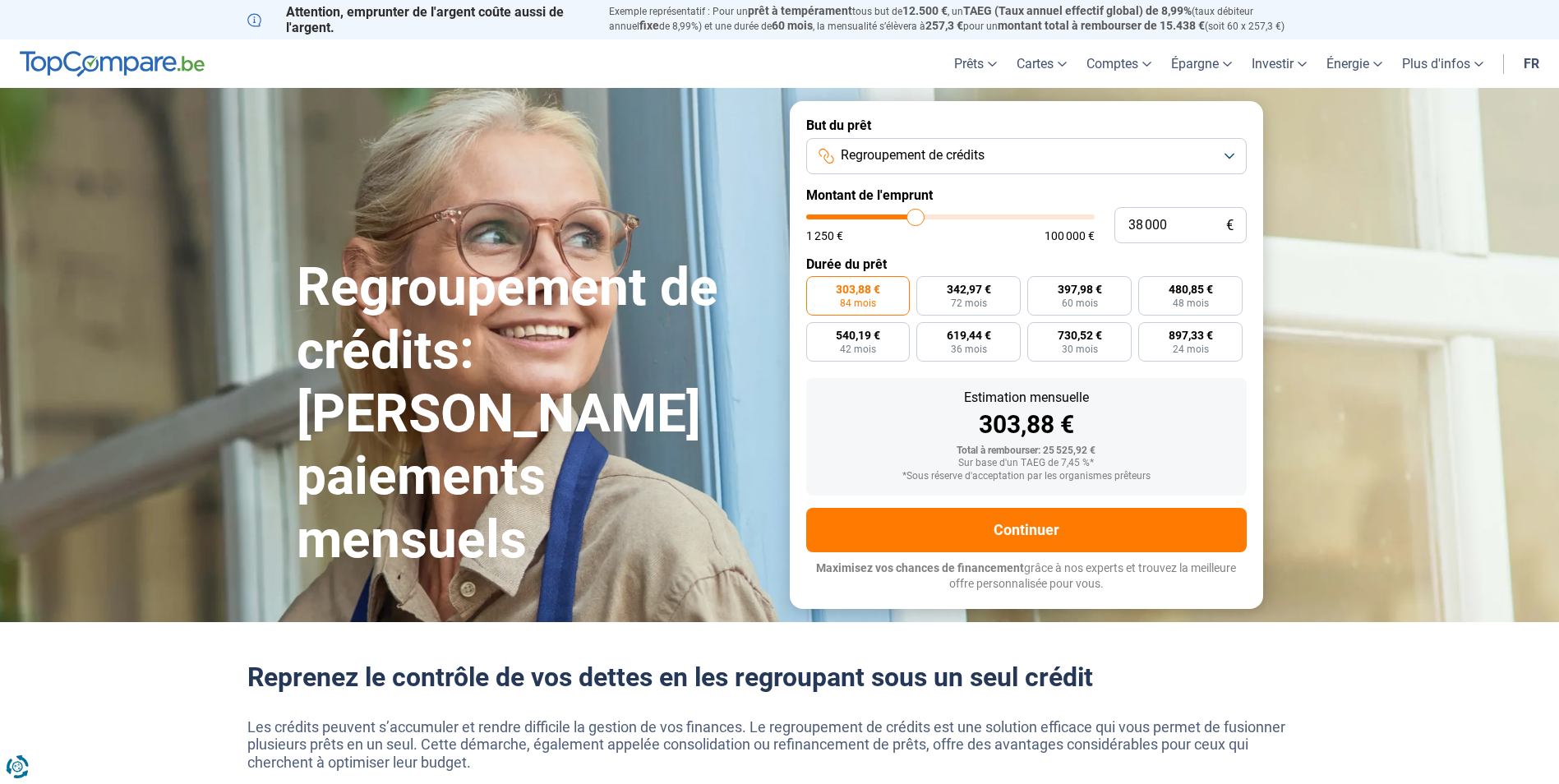
type input "39 250"
type input "39250"
type input "41 000"
type input "41000"
type input "42 000"
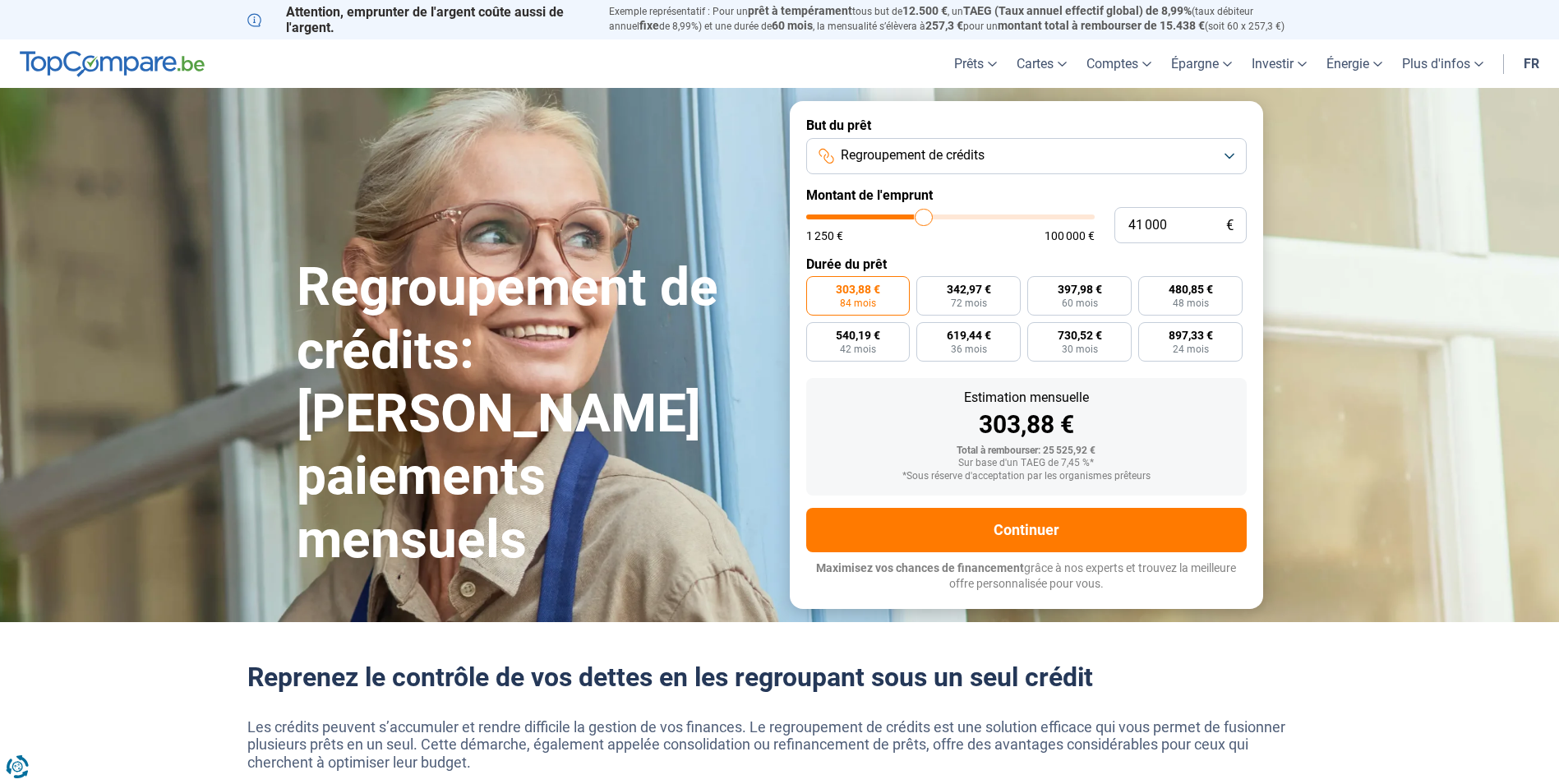
type input "42000"
type input "42 250"
type input "42250"
type input "42 750"
type input "42750"
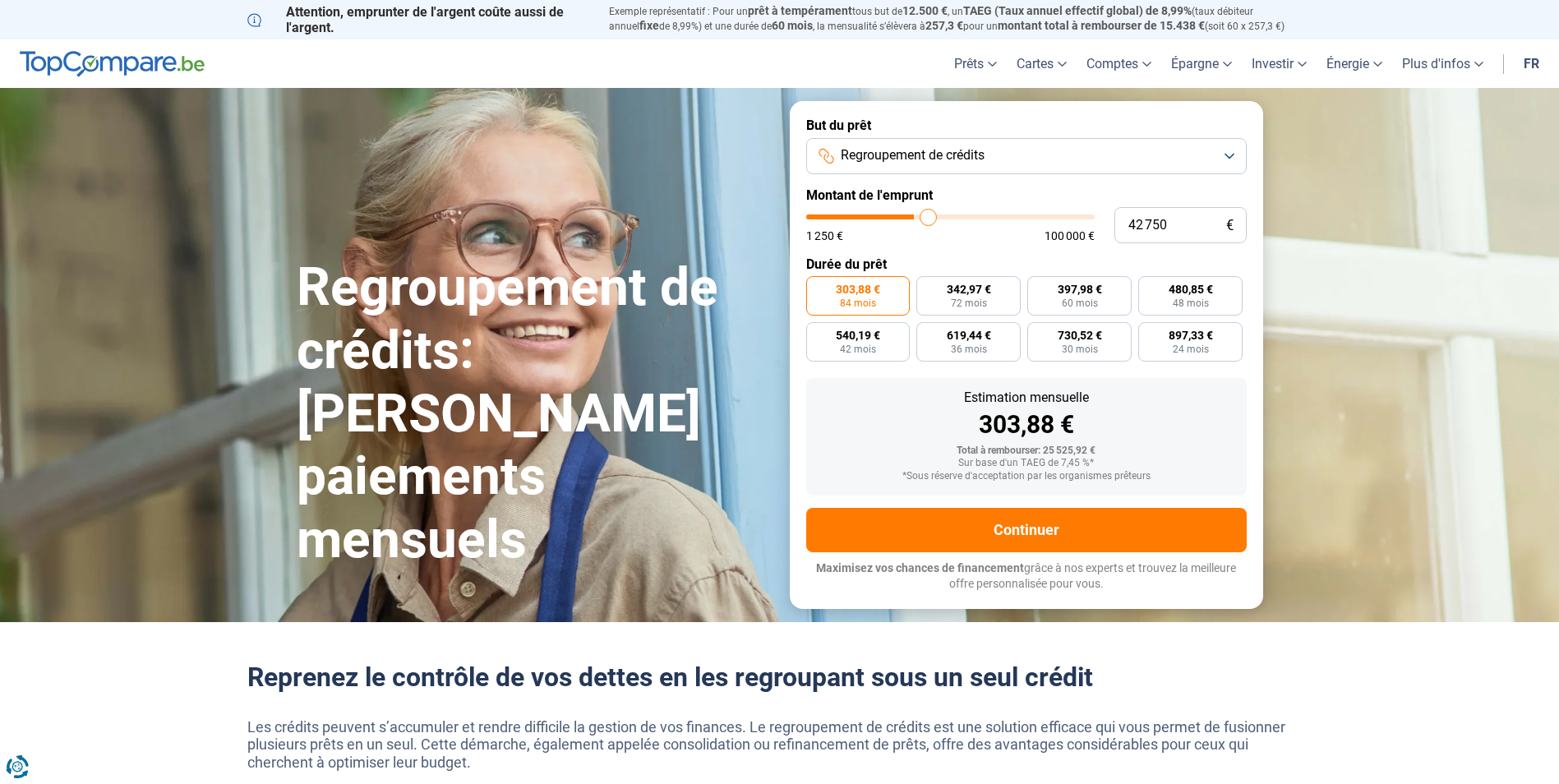
type input "43 000"
type input "43000"
type input "44 000"
type input "44000"
type input "44 250"
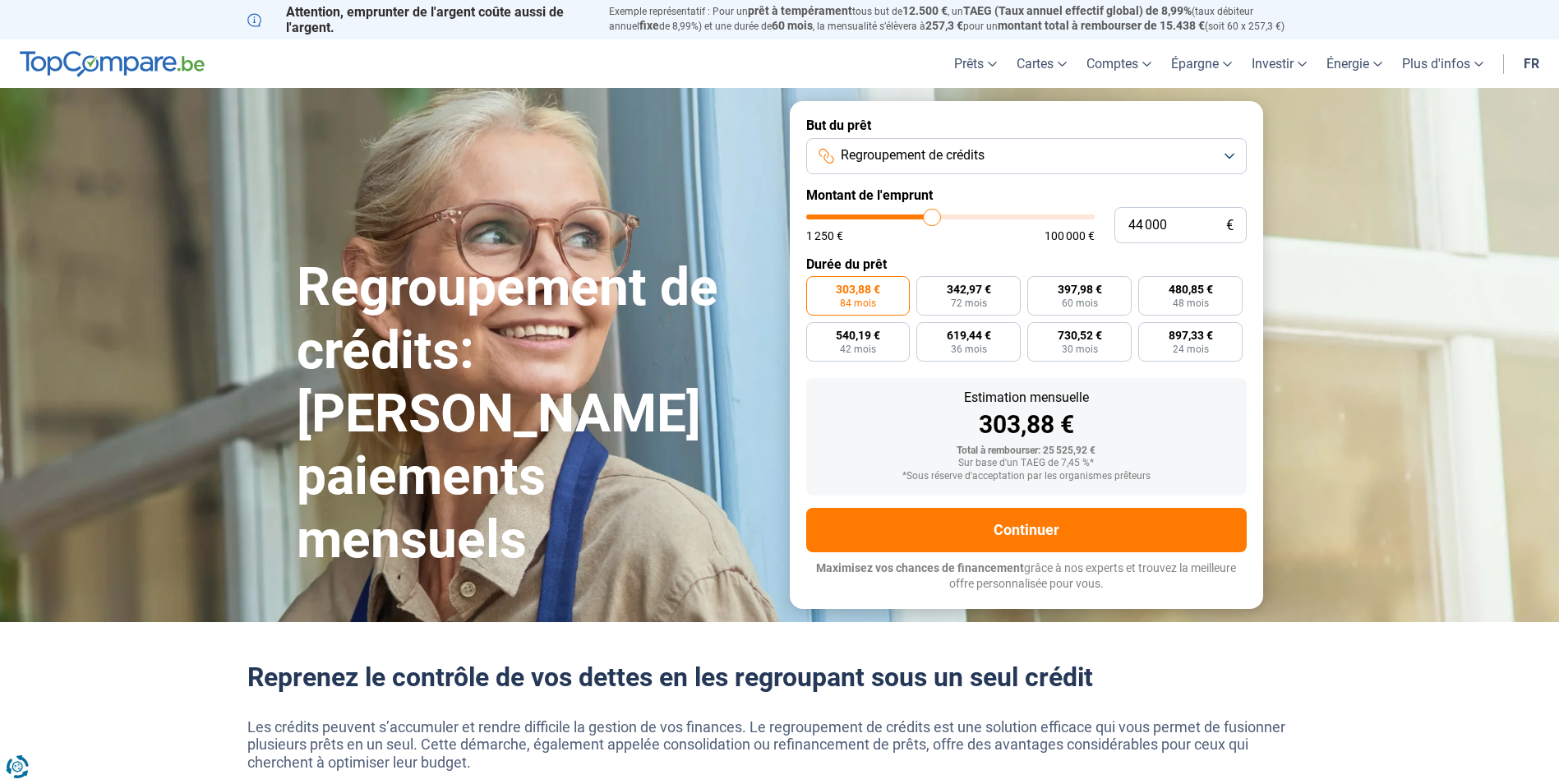
type input "44250"
type input "45 000"
type input "45000"
type input "45 750"
type input "45750"
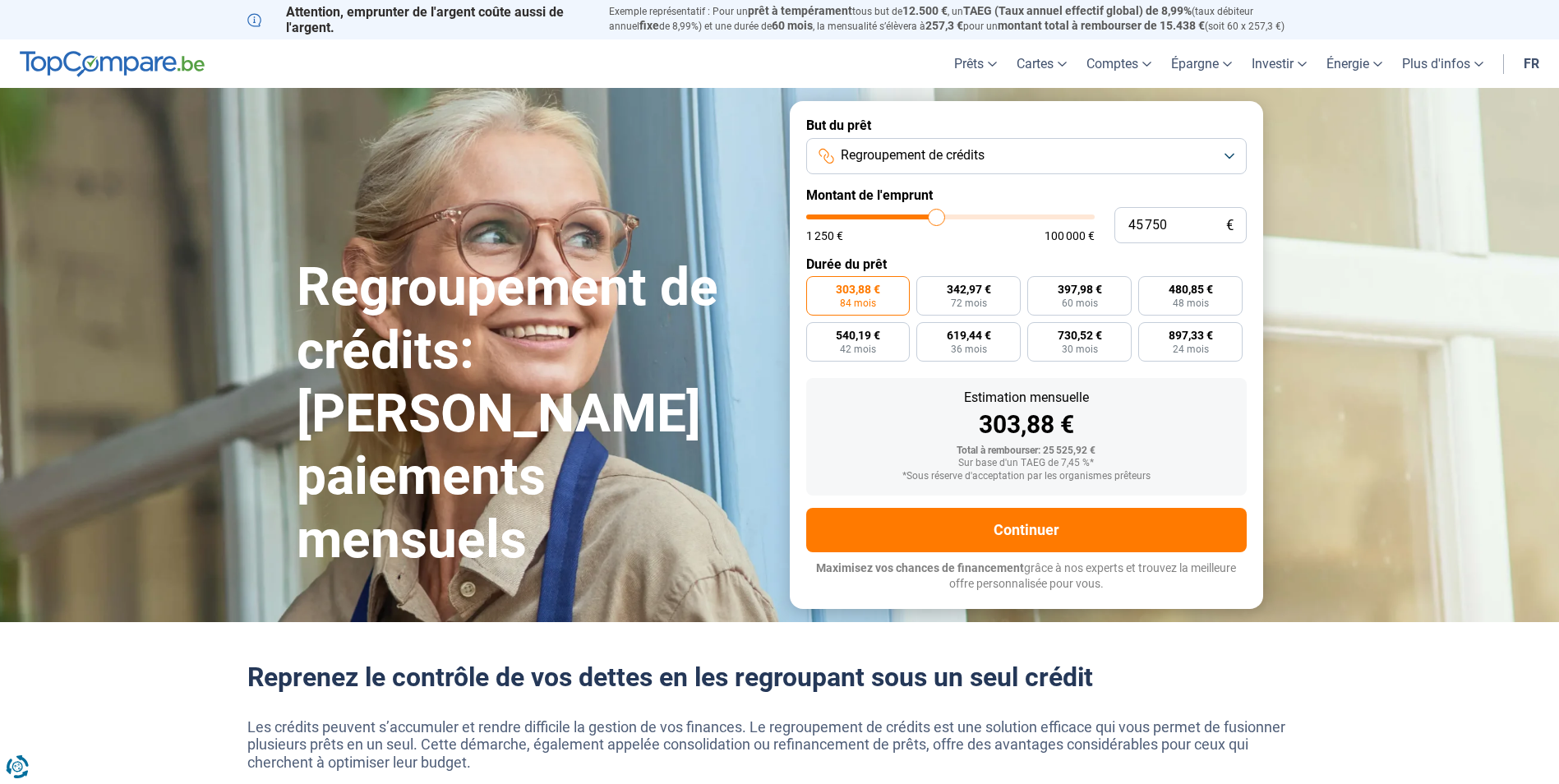
type input "46 500"
type input "46500"
type input "47 250"
type input "47250"
type input "48 500"
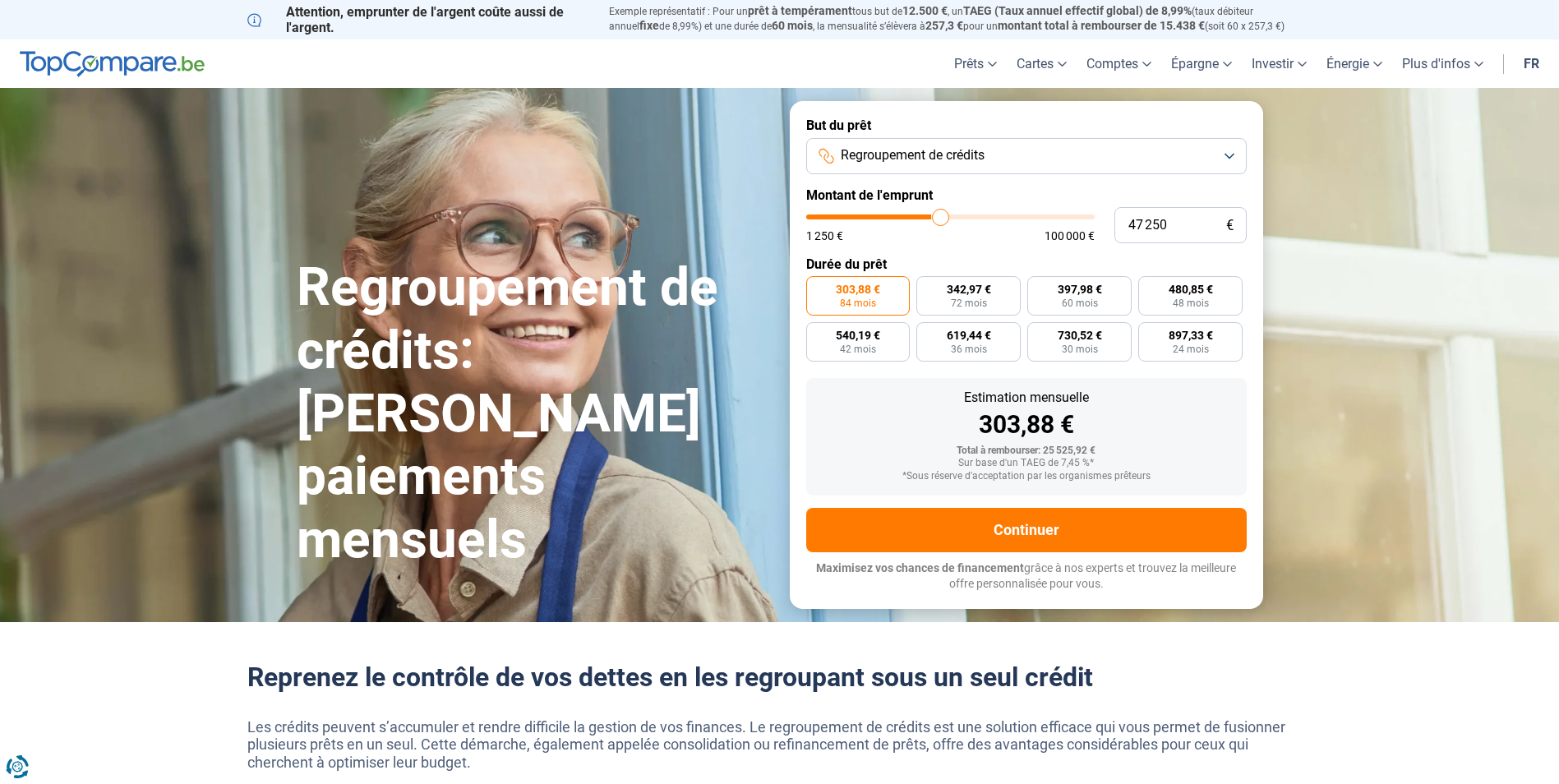
type input "48500"
type input "49 750"
type input "49750"
type input "50 250"
type input "50250"
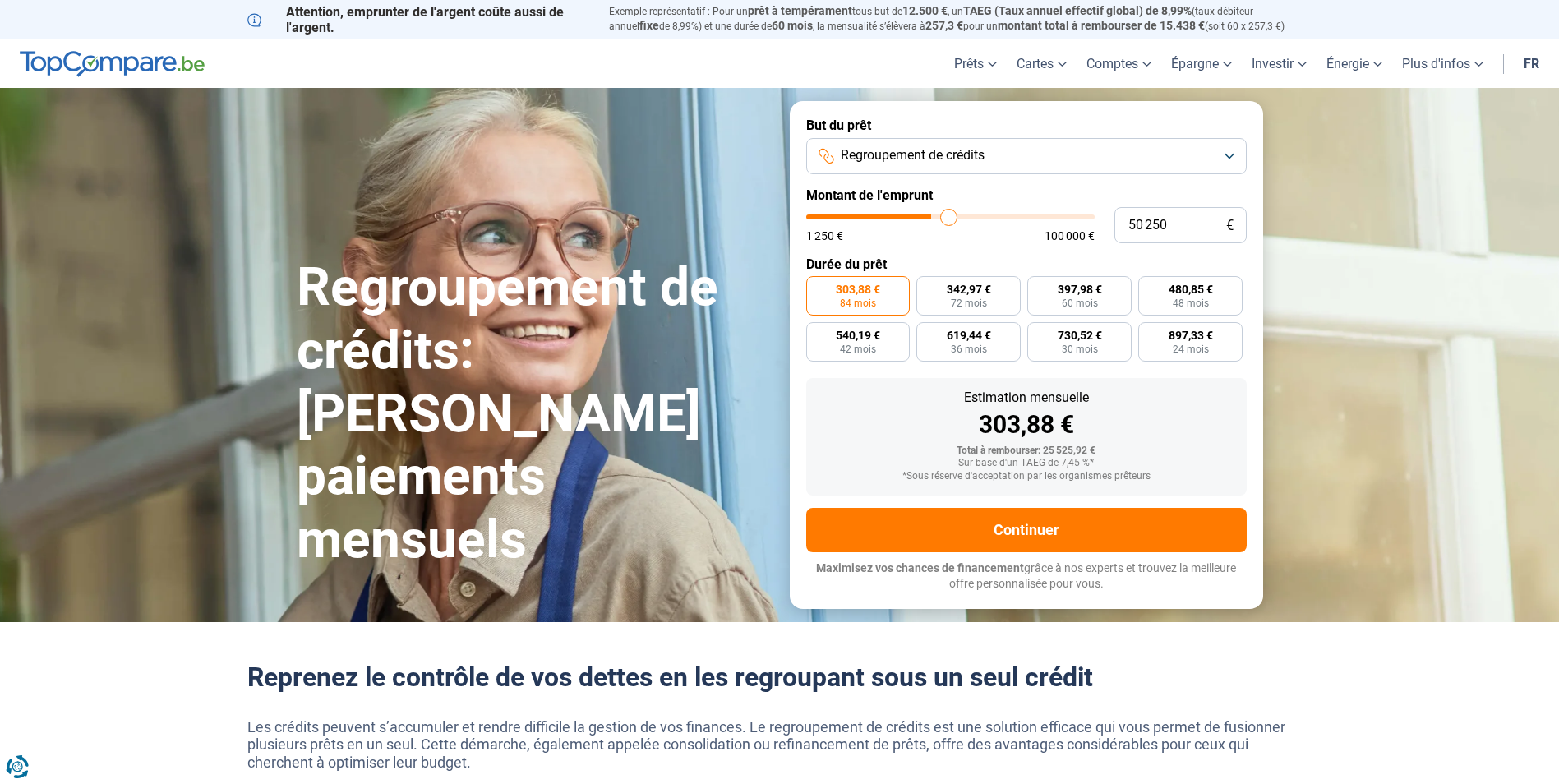
type input "51 250"
type input "51250"
type input "51 750"
type input "51750"
type input "52 750"
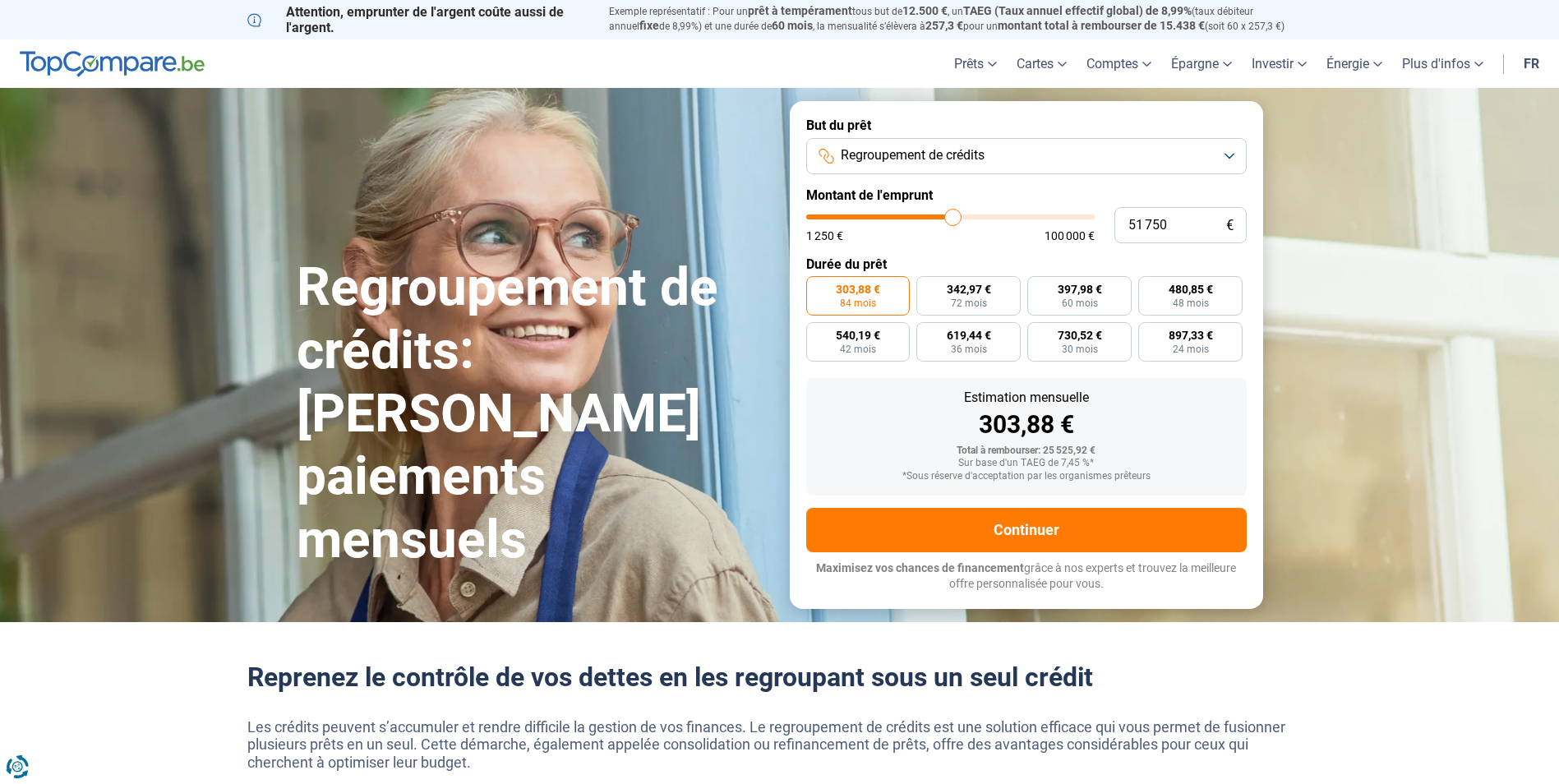
type input "52750"
type input "53 500"
type input "53500"
type input "54 750"
type input "54750"
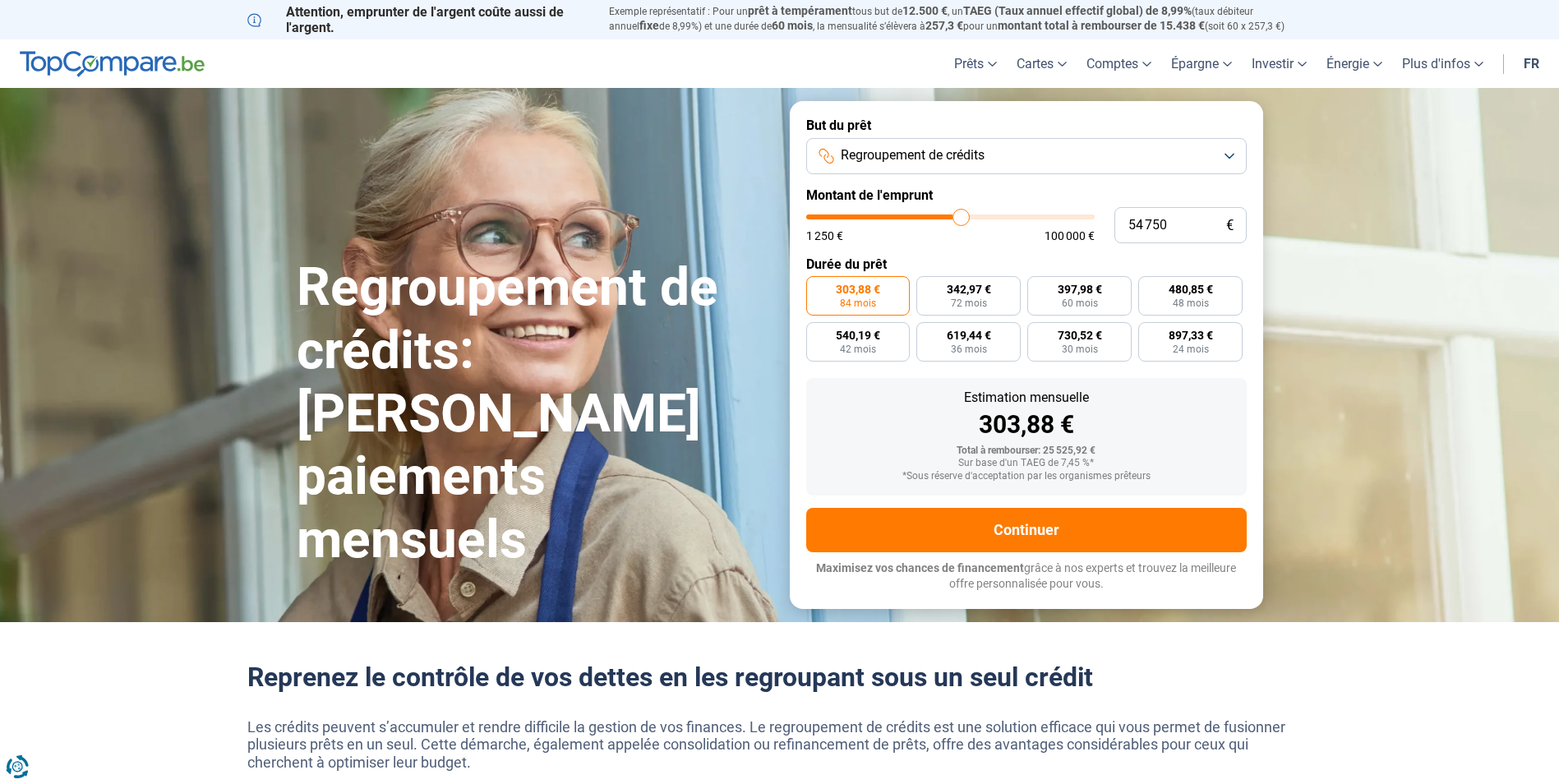
type input "56 250"
type input "56250"
type input "57 500"
type input "57500"
type input "58 500"
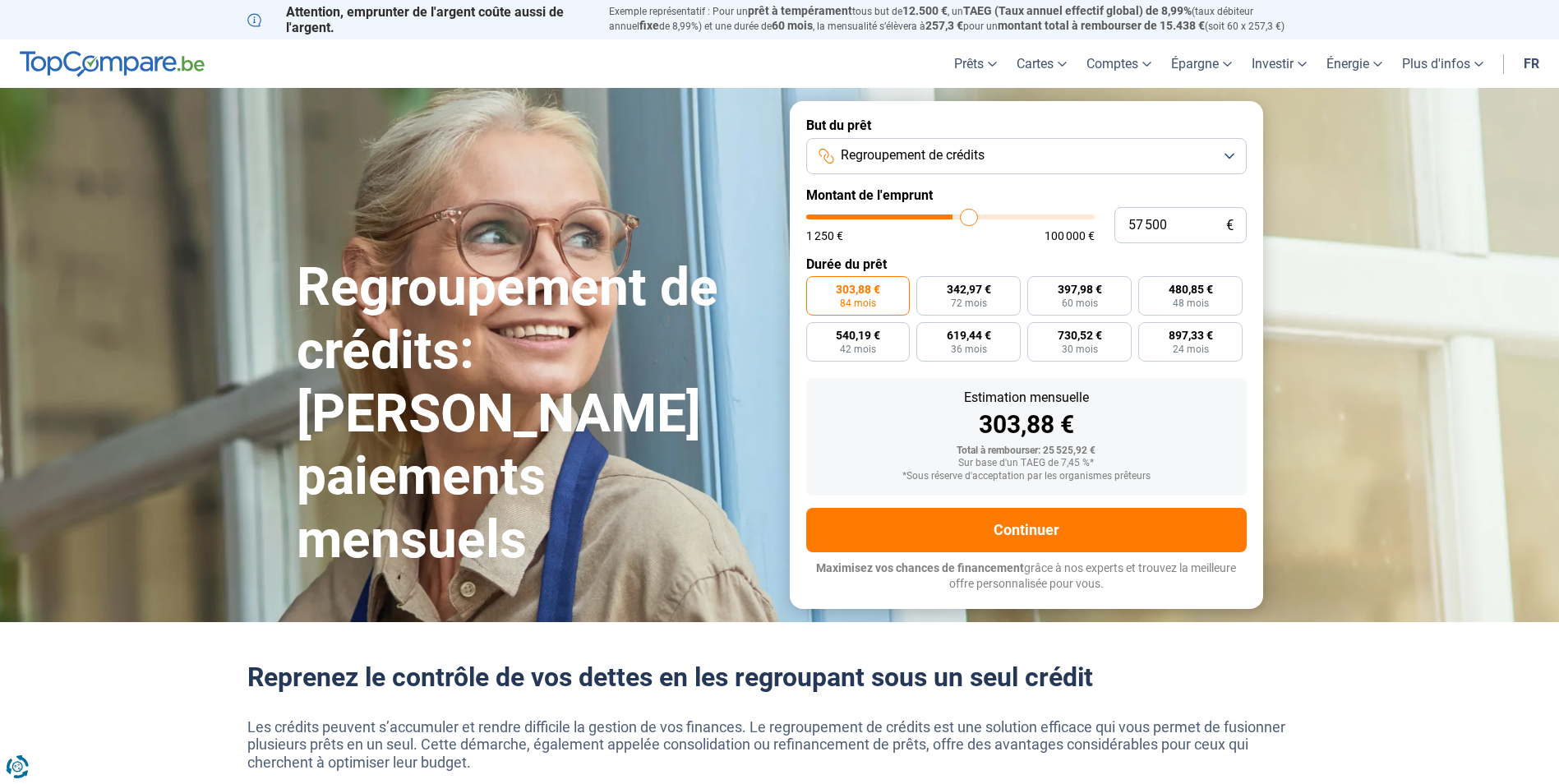
type input "58500"
type input "58 750"
type input "58750"
type input "59 000"
type input "59000"
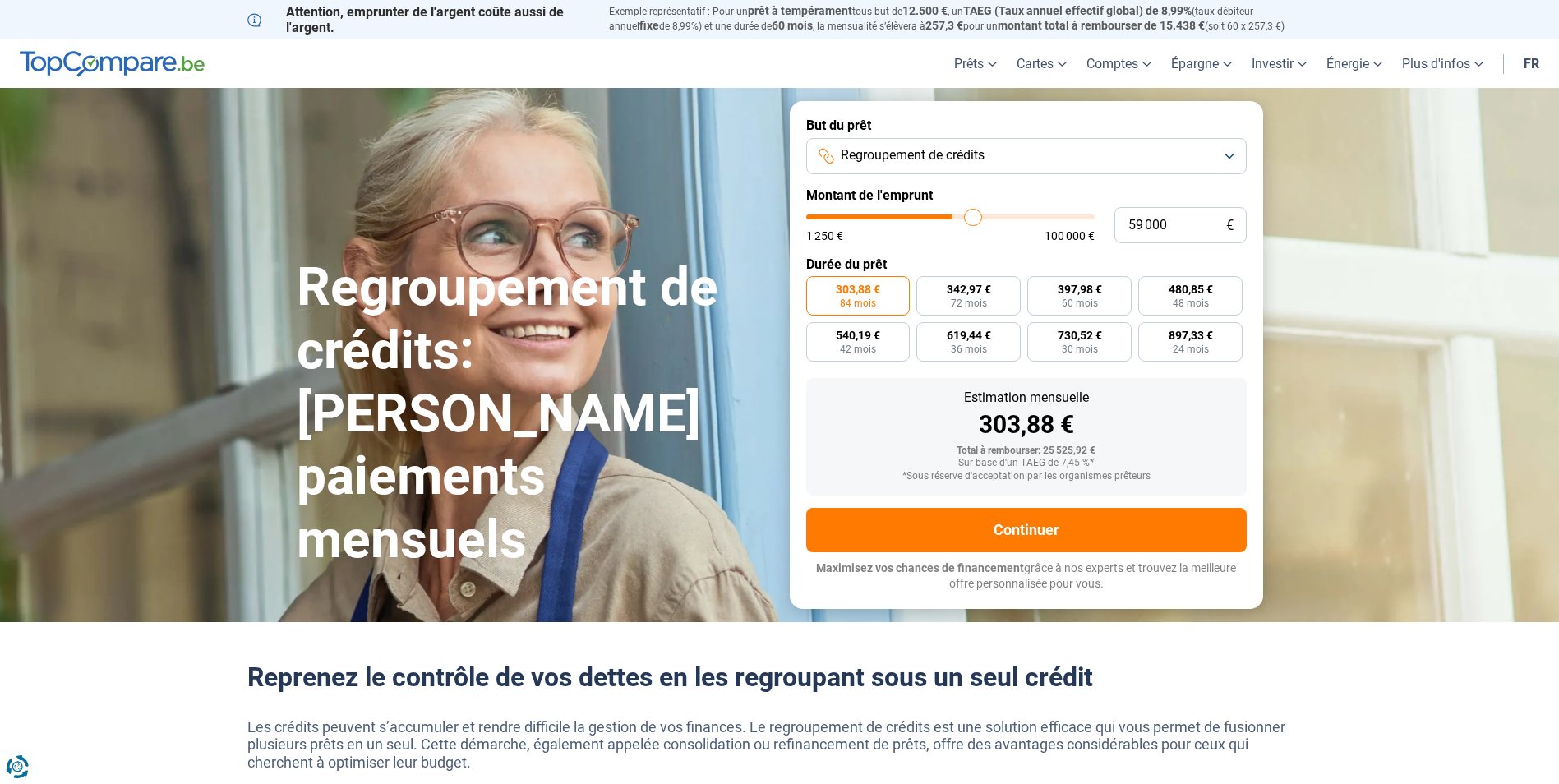
type input "59 250"
type input "59250"
type input "59 500"
type input "59500"
type input "60 250"
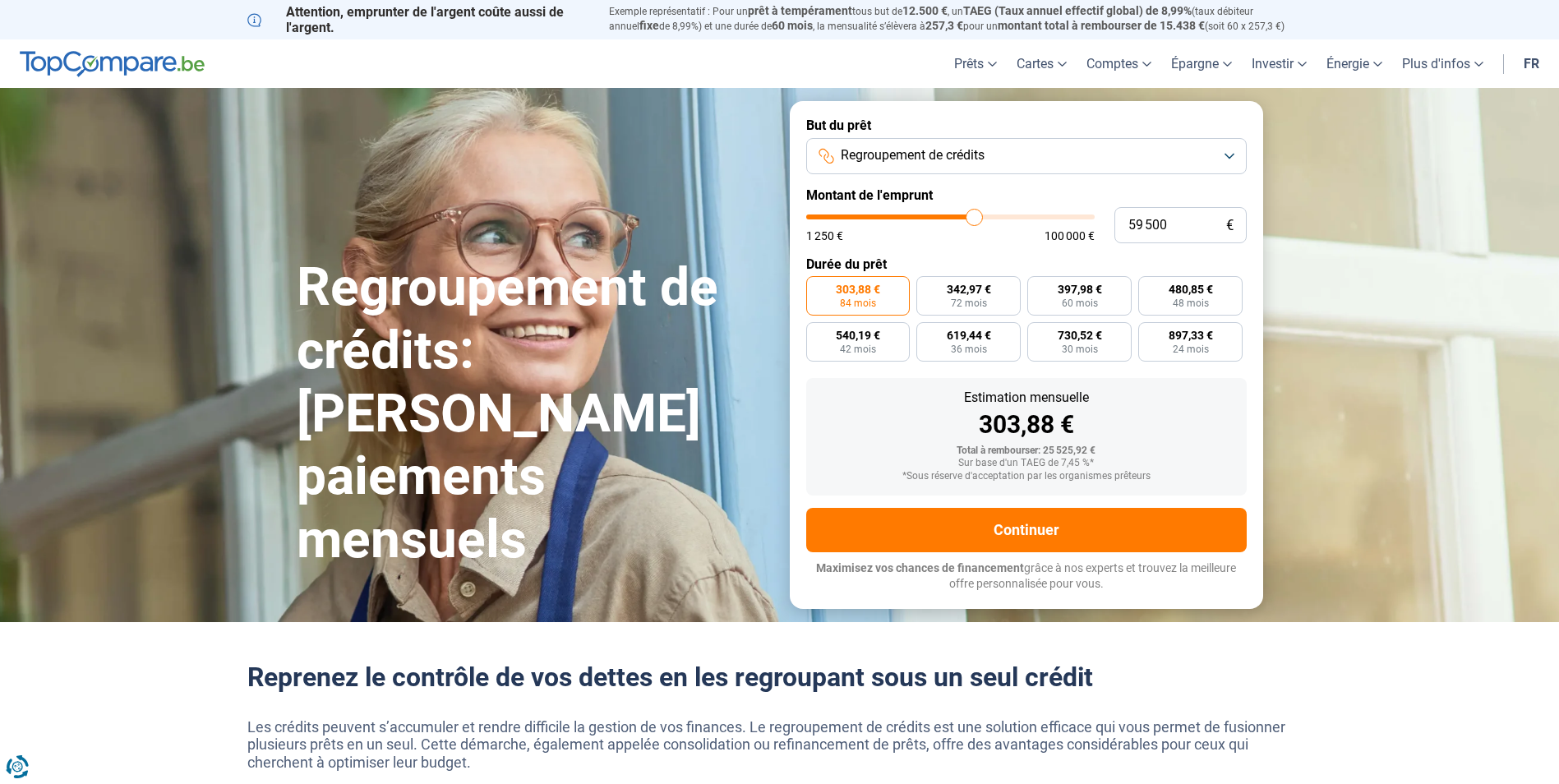
type input "60250"
type input "60 500"
type input "60500"
type input "61 000"
type input "61000"
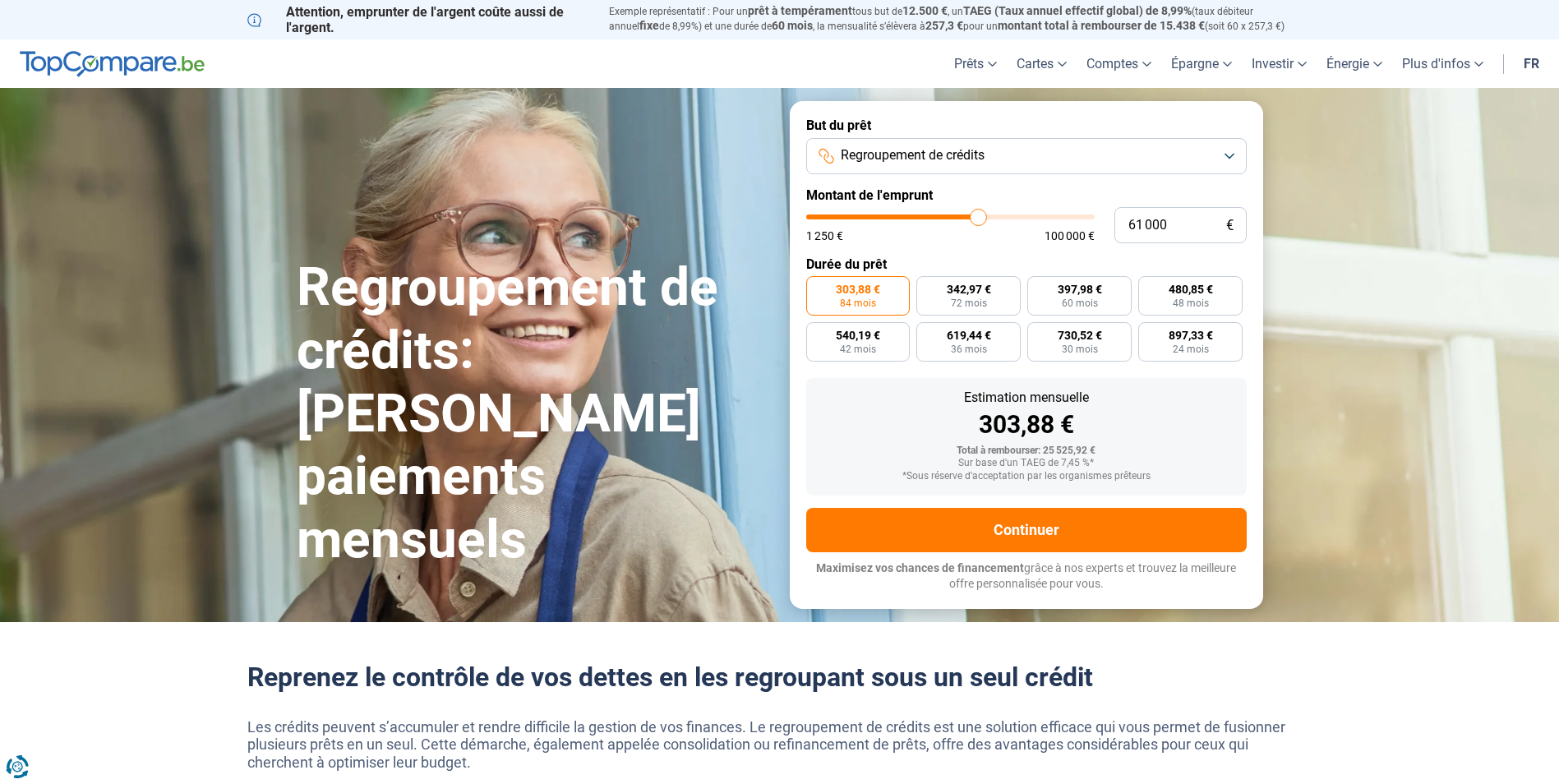
type input "61 500"
type input "61500"
type input "61 750"
type input "61750"
type input "62 000"
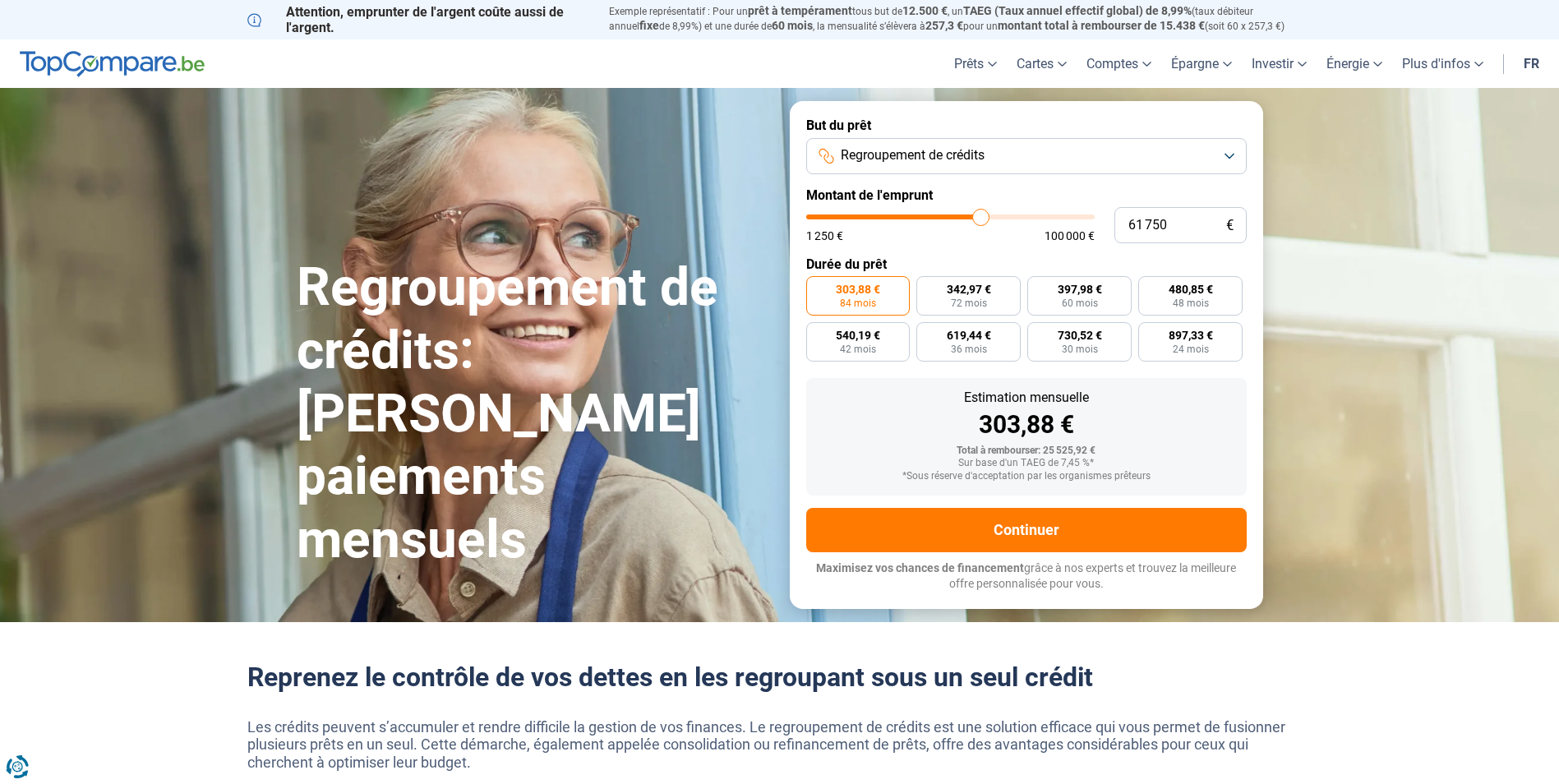
type input "62000"
type input "62 250"
type input "62250"
type input "62 500"
type input "62500"
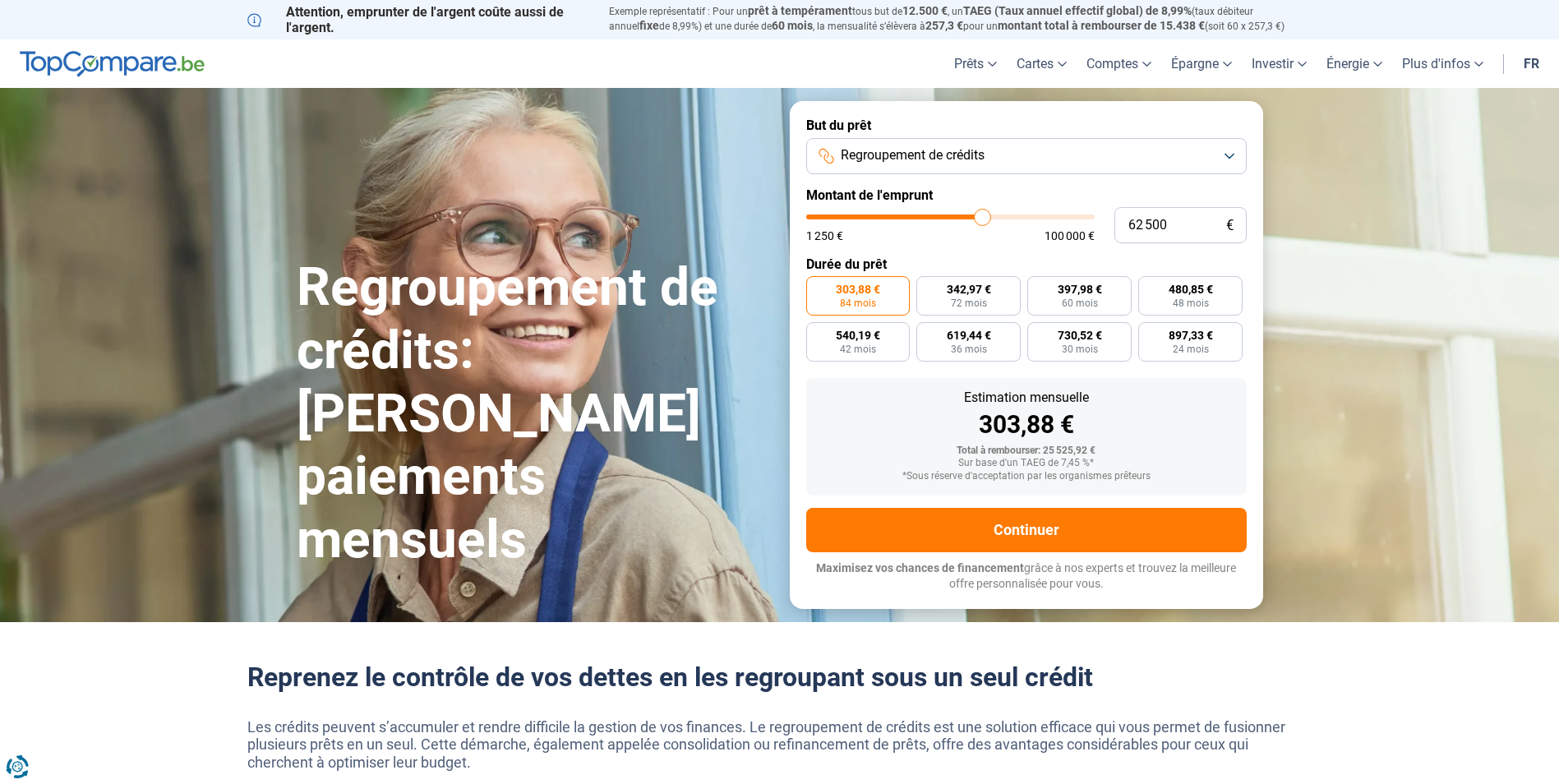
type input "63 000"
type input "63000"
type input "63 250"
type input "63250"
type input "63 500"
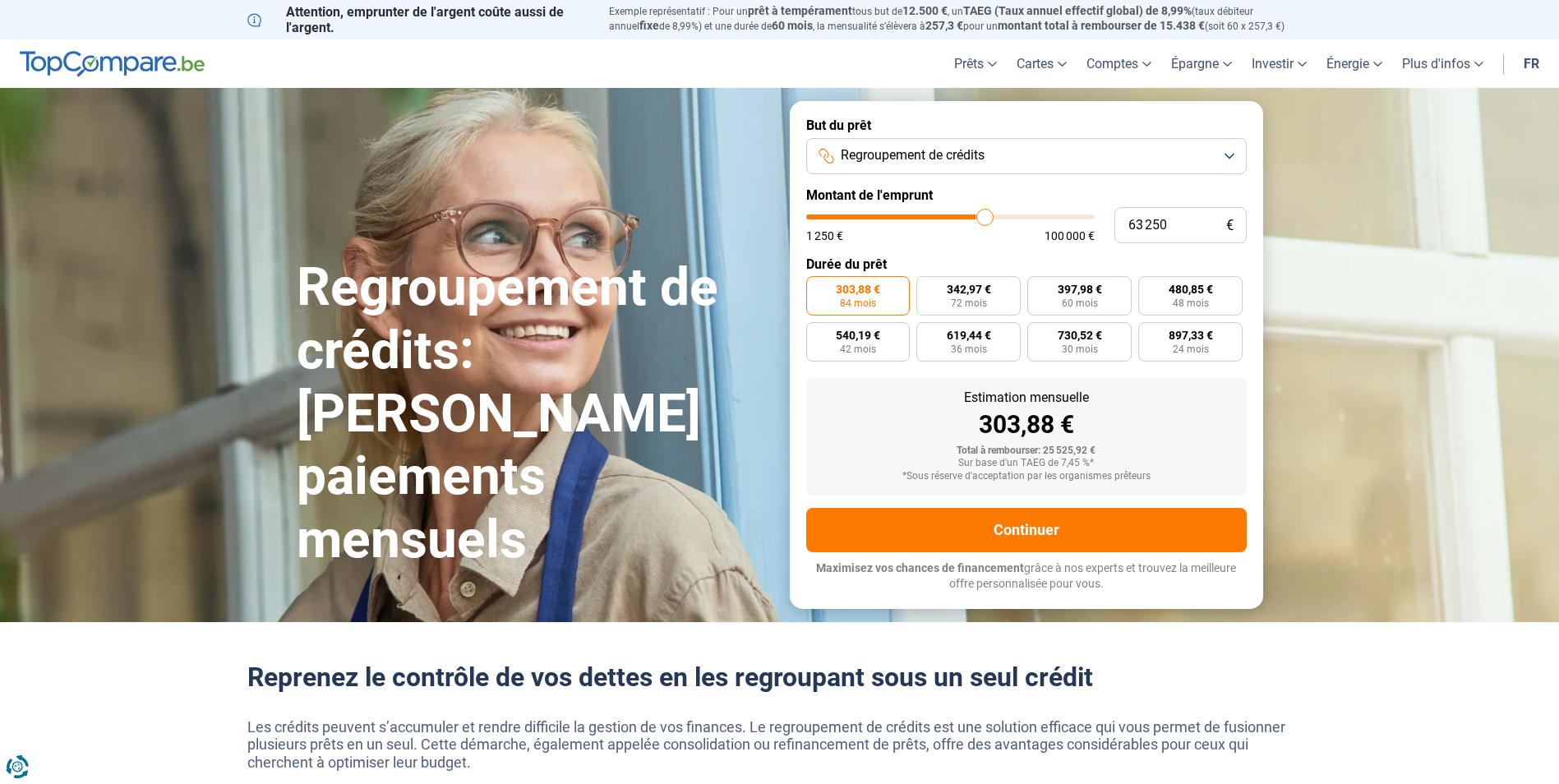
type input "63500"
type input "63 750"
type input "63750"
type input "64 250"
type input "64250"
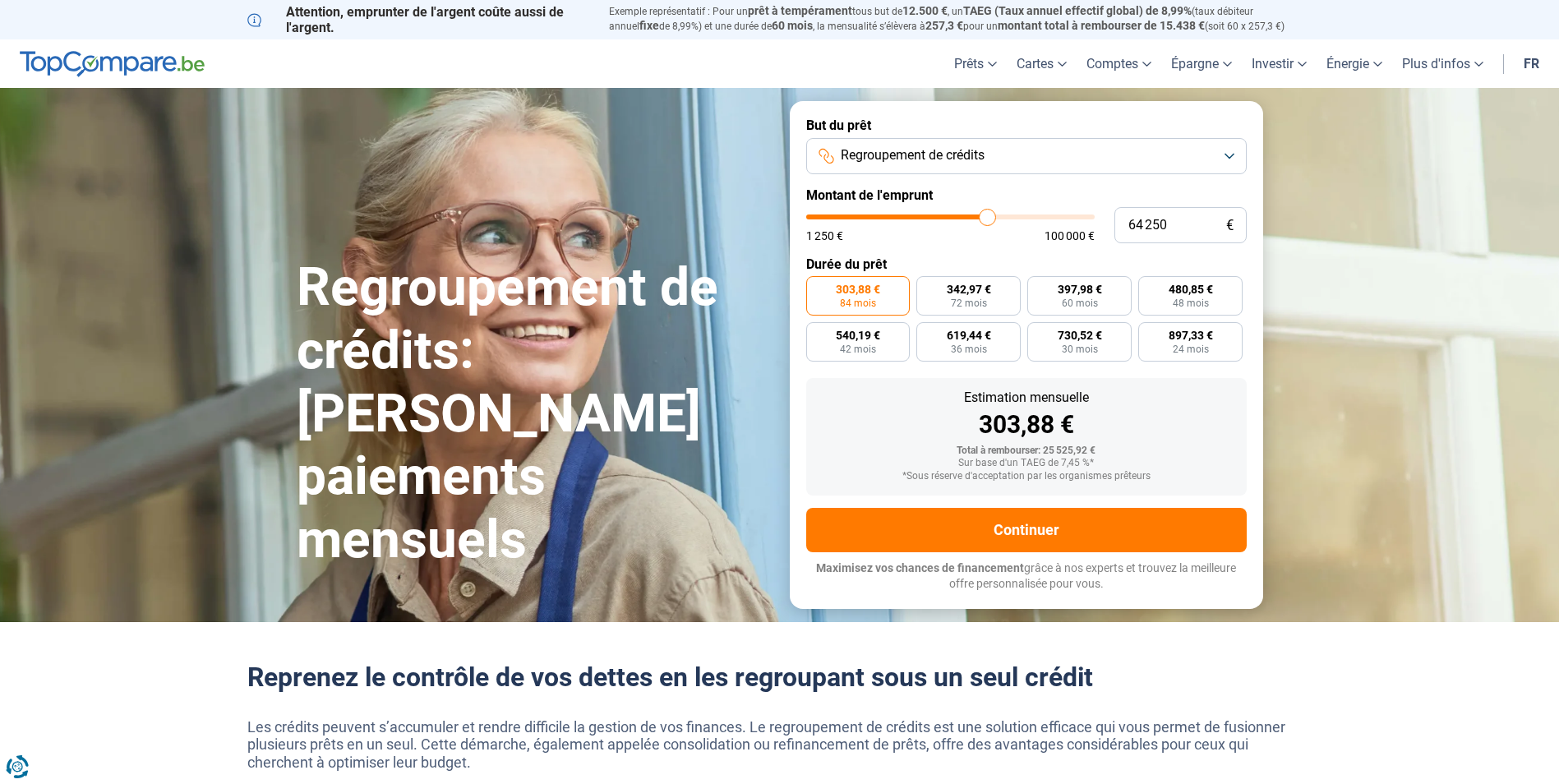
type input "64 500"
type input "64500"
type input "64 750"
drag, startPoint x: 864, startPoint y: 213, endPoint x: 1016, endPoint y: 208, distance: 152.1
click at [1016, 214] on input "range" at bounding box center [950, 217] width 288 height 5
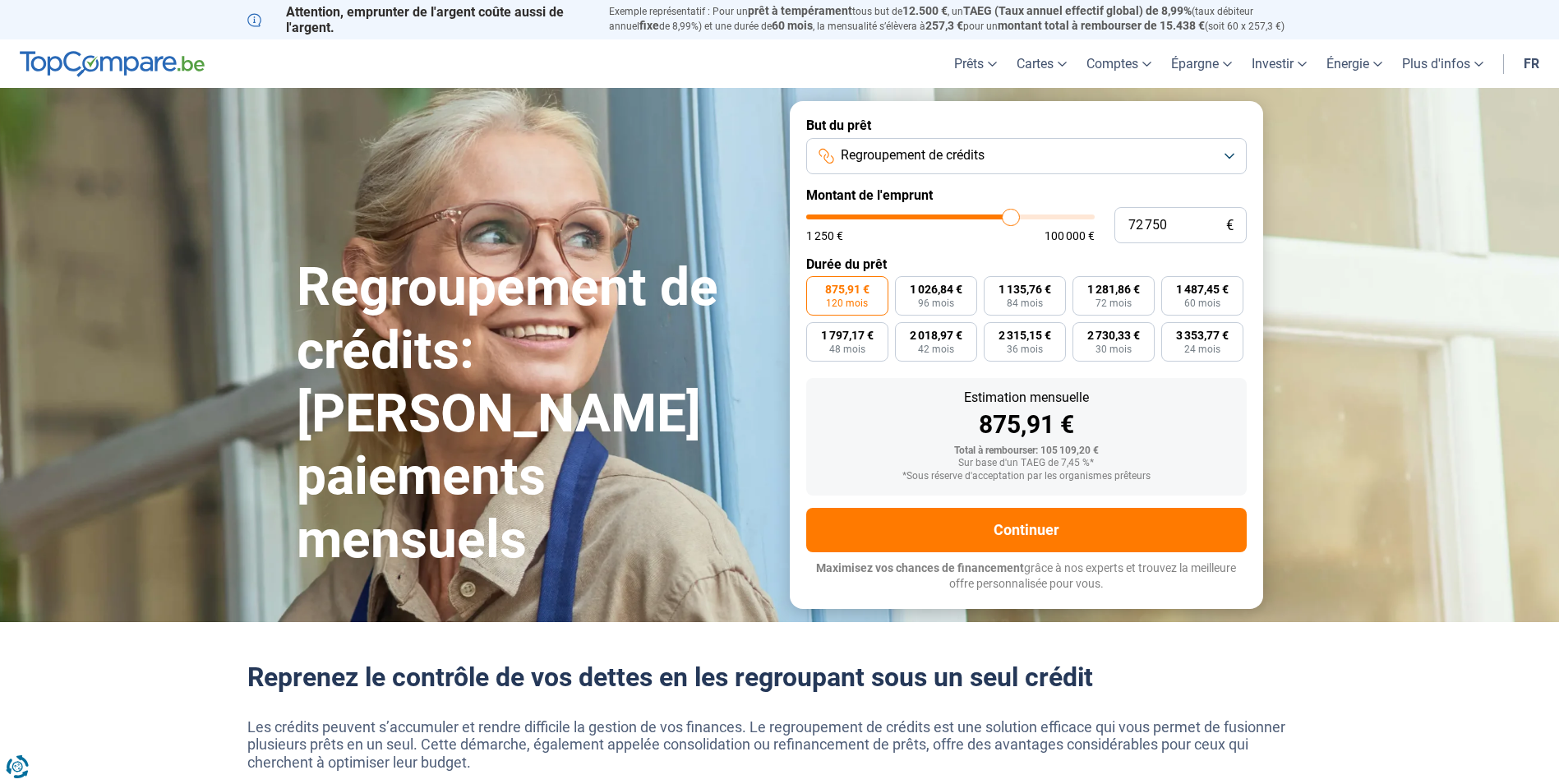
click at [1011, 214] on input "range" at bounding box center [950, 217] width 288 height 5
drag, startPoint x: 1011, startPoint y: 208, endPoint x: 891, endPoint y: 211, distance: 120.0
click at [891, 214] on input "range" at bounding box center [950, 217] width 288 height 5
drag, startPoint x: 891, startPoint y: 211, endPoint x: 763, endPoint y: 211, distance: 128.0
click at [806, 214] on input "range" at bounding box center [950, 217] width 288 height 5
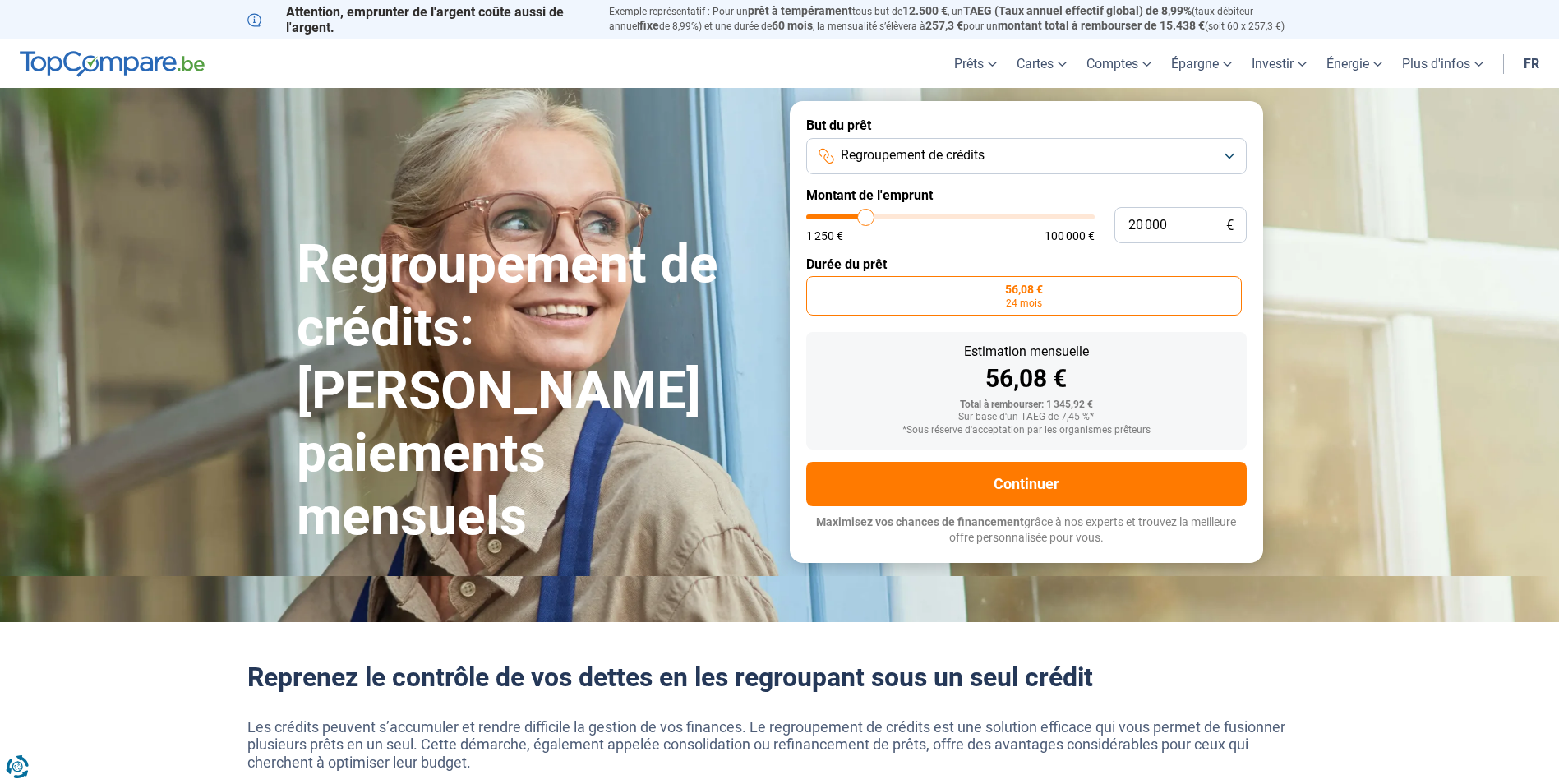
drag, startPoint x: 821, startPoint y: 213, endPoint x: 866, endPoint y: 214, distance: 45.0
click at [866, 214] on input "range" at bounding box center [950, 217] width 288 height 5
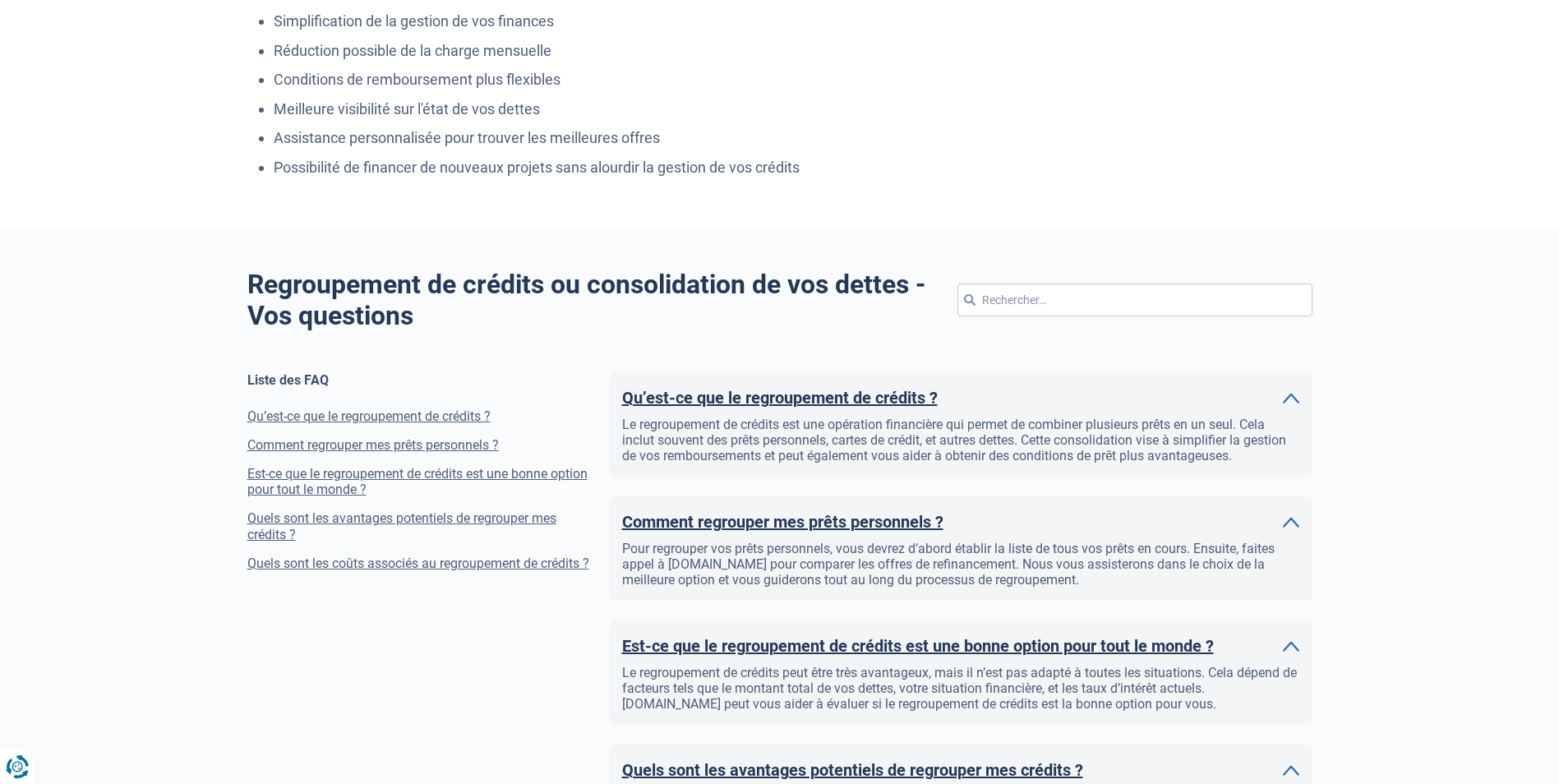
scroll to position [1068, 0]
